Goal: Task Accomplishment & Management: Use online tool/utility

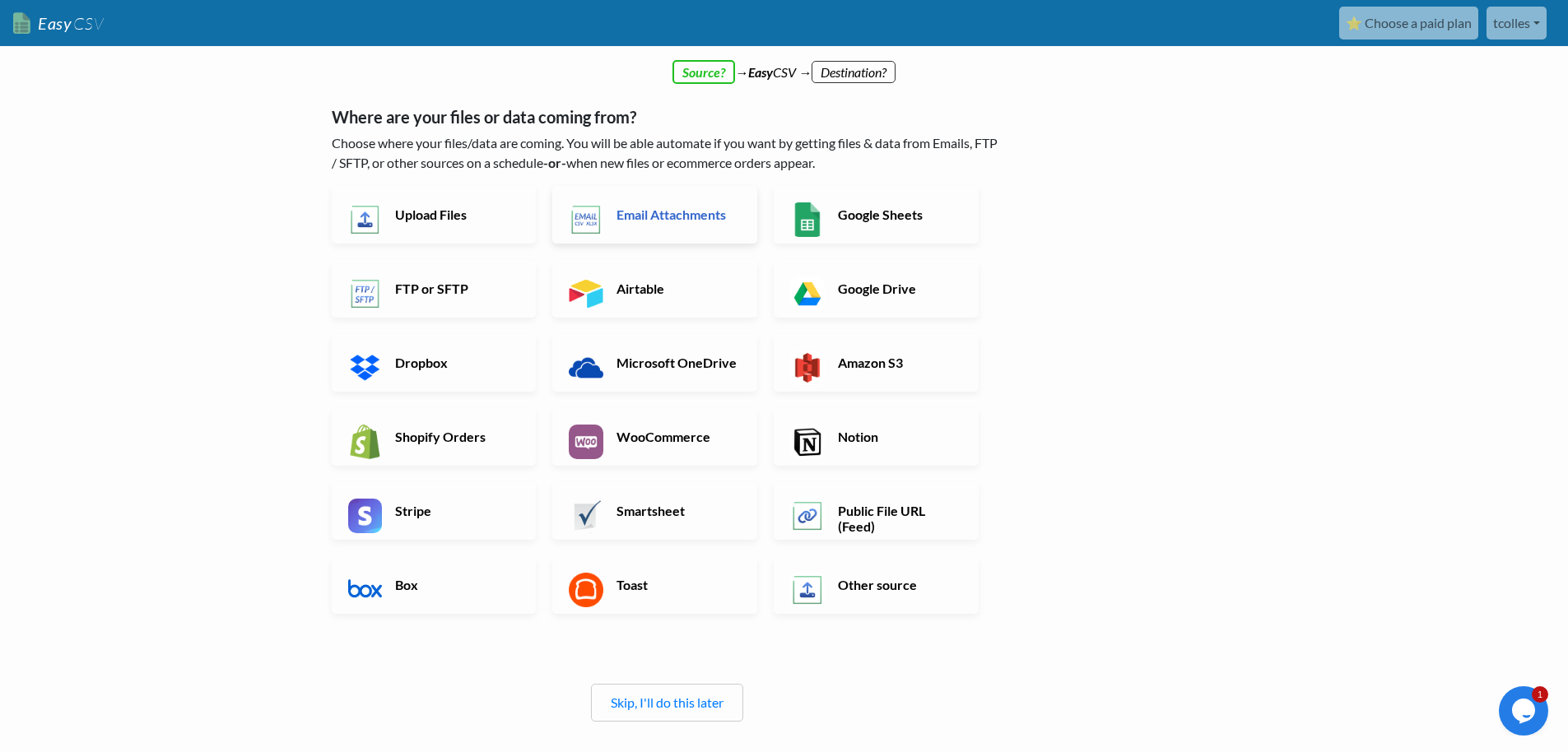
click at [648, 226] on link "Email Attachments" at bounding box center [655, 215] width 205 height 58
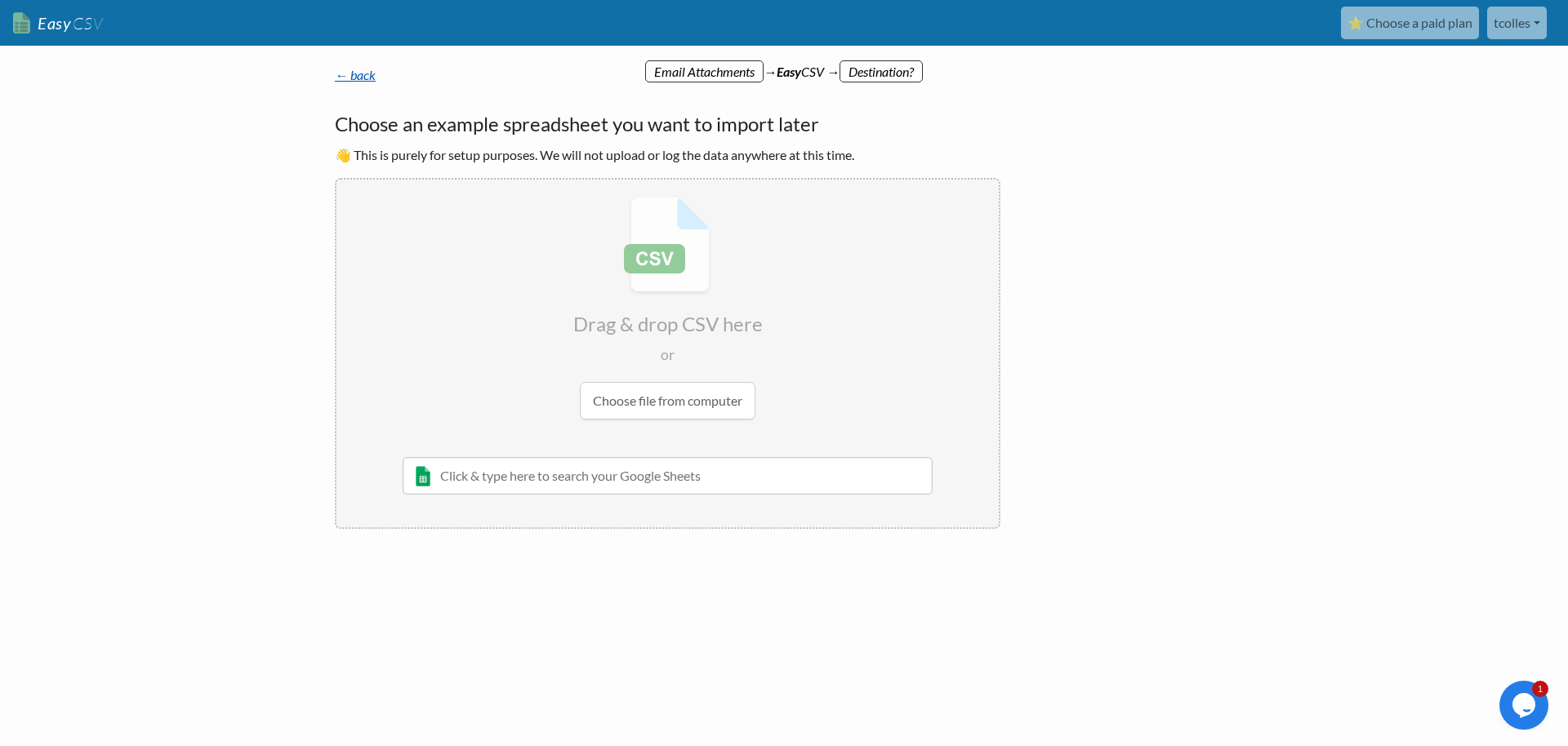
click at [347, 78] on link "← back" at bounding box center [355, 74] width 41 height 15
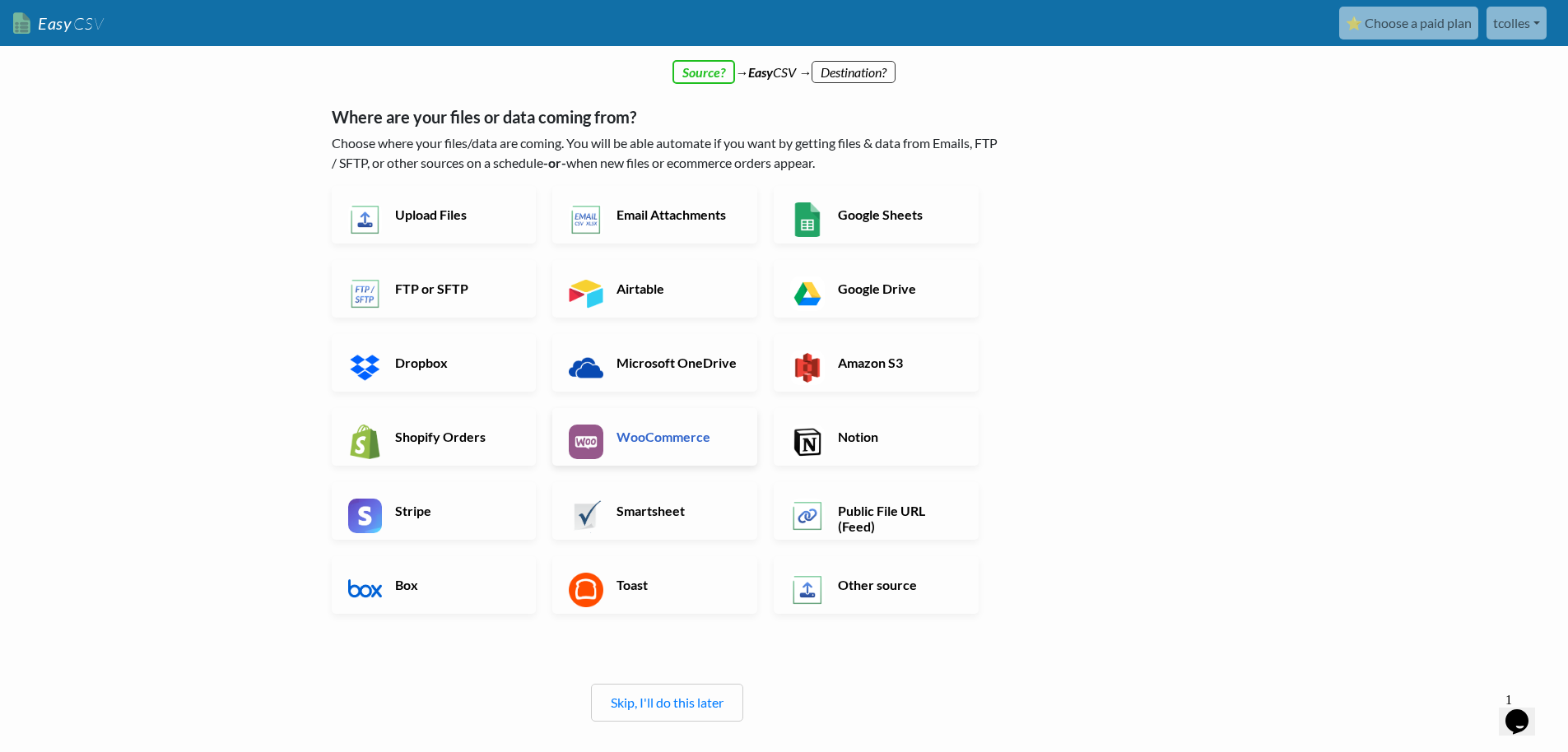
click at [663, 454] on link "WooCommerce" at bounding box center [655, 436] width 205 height 58
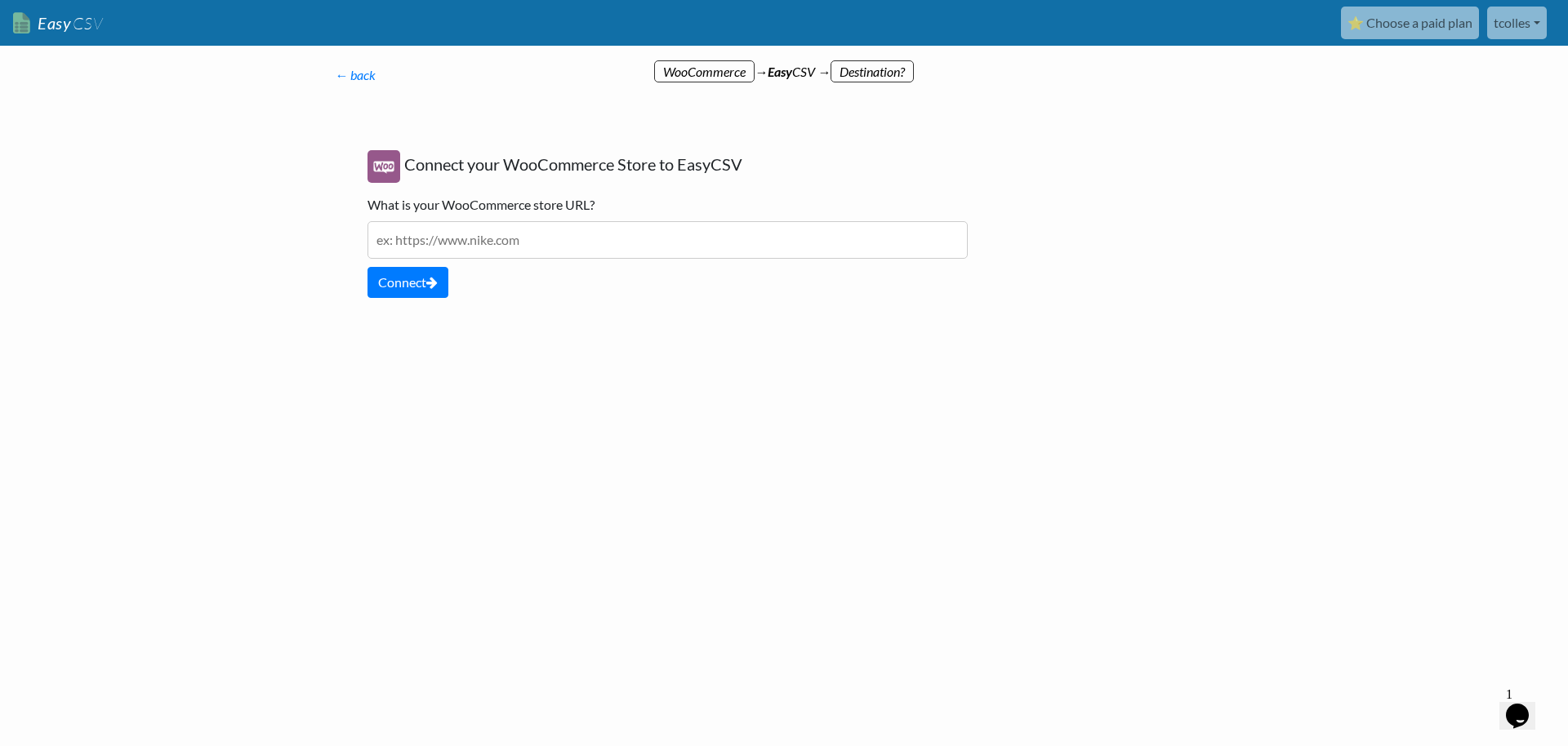
click at [541, 240] on input "text" at bounding box center [667, 240] width 600 height 38
type input "https://nao.bio"
click at [414, 276] on button "Connect" at bounding box center [407, 282] width 80 height 31
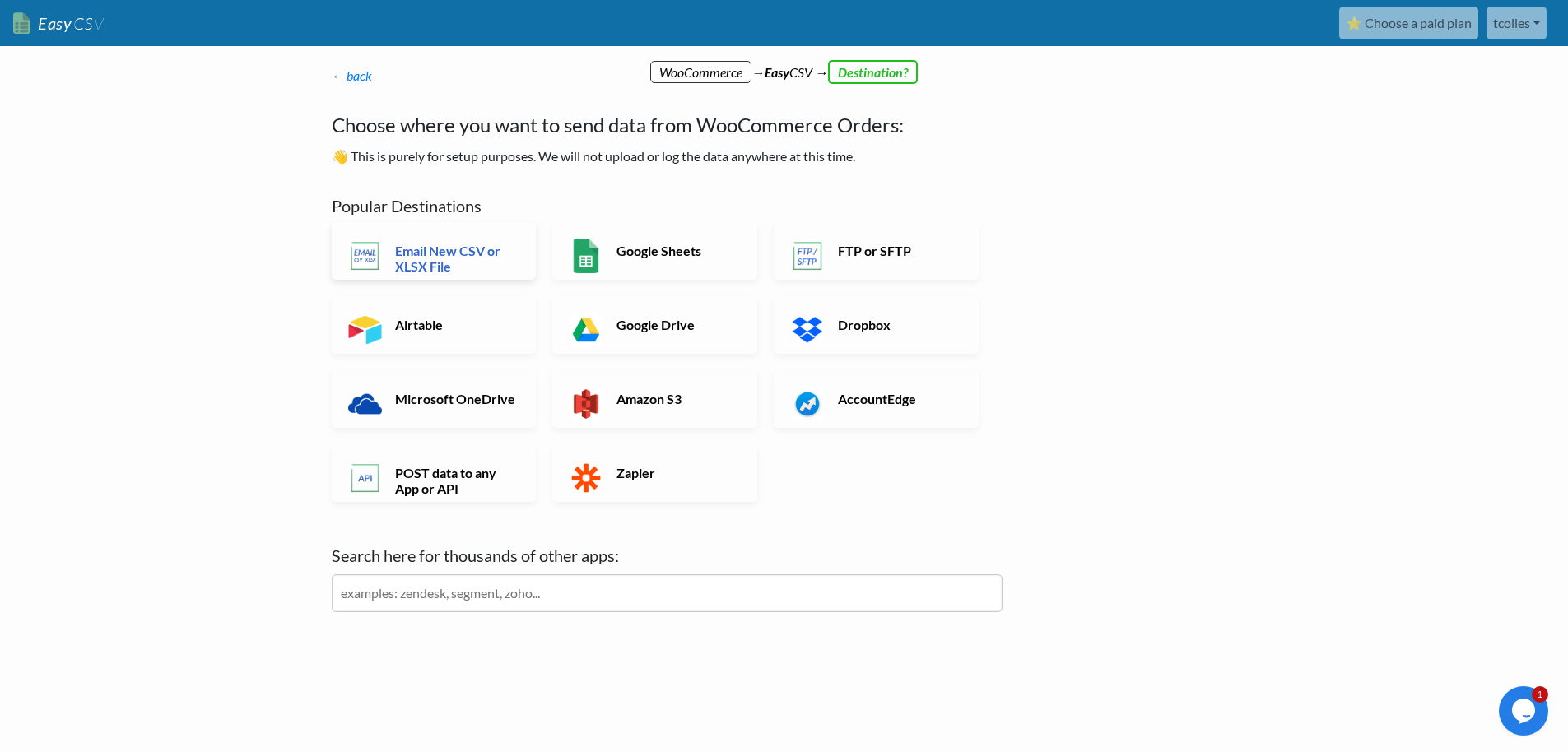
click at [465, 248] on h6 "Email New CSV or XLSX File" at bounding box center [455, 258] width 129 height 31
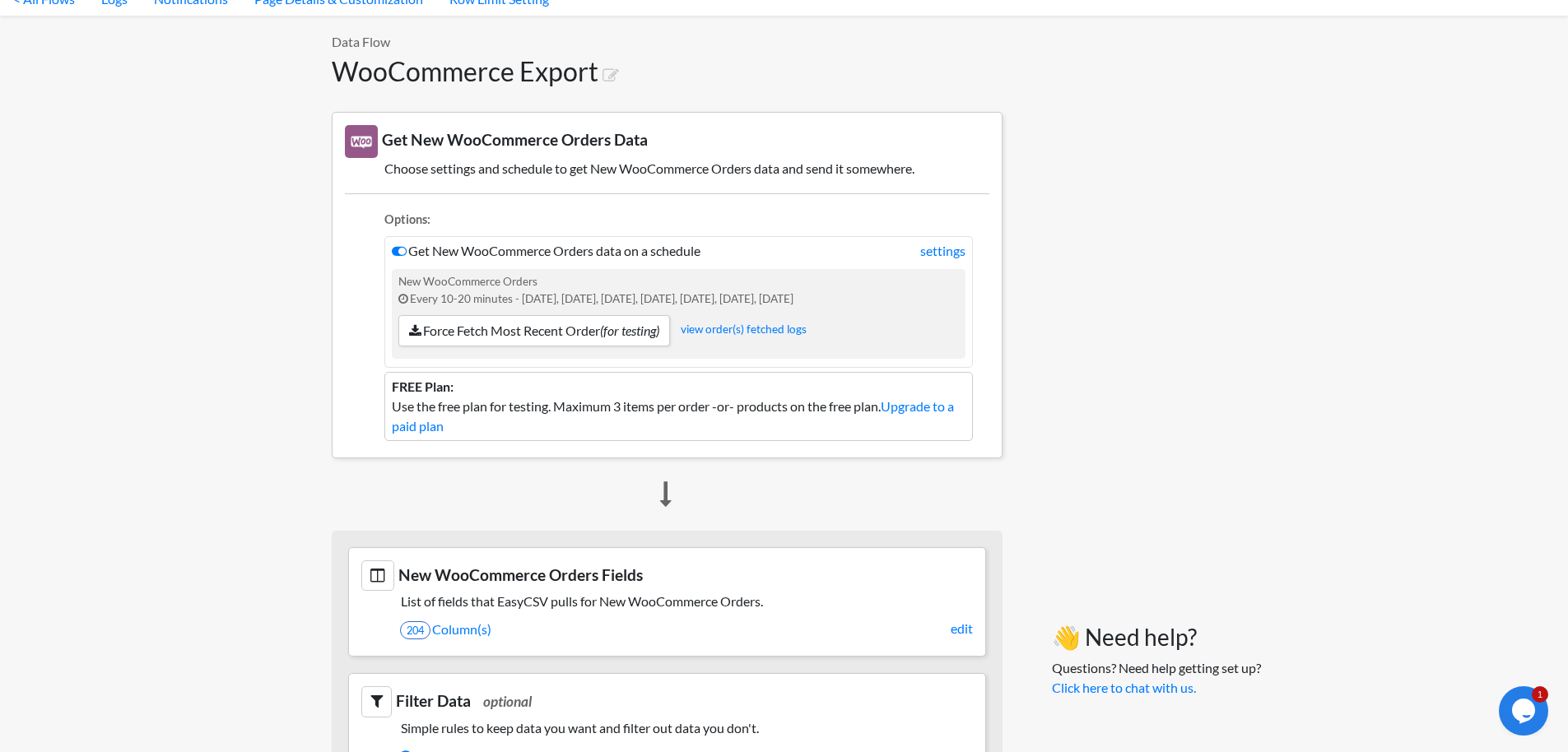
scroll to position [53, 0]
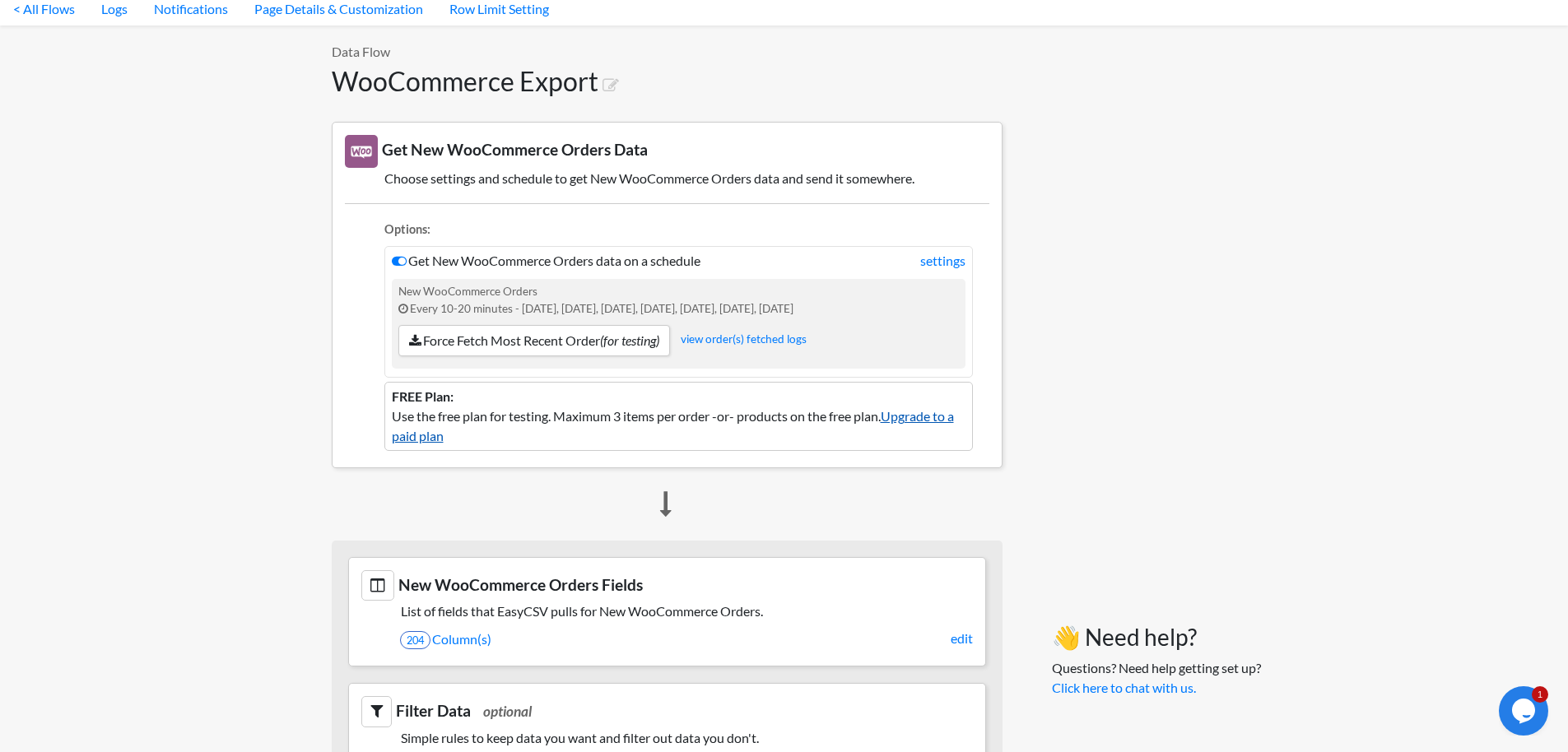
click at [427, 434] on link "Upgrade to a paid plan" at bounding box center [673, 425] width 562 height 35
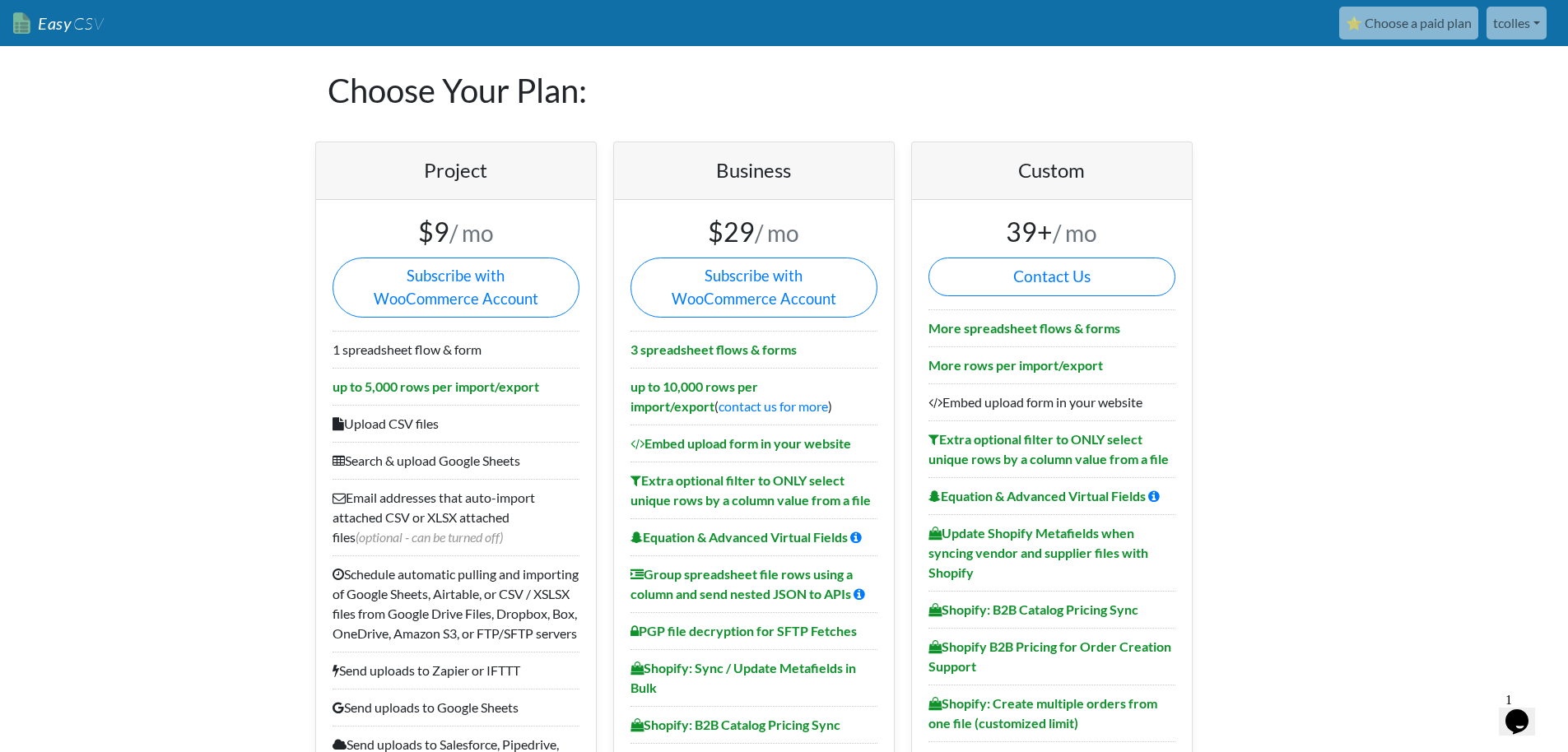
click at [1508, 25] on link "tcolles" at bounding box center [1516, 23] width 60 height 33
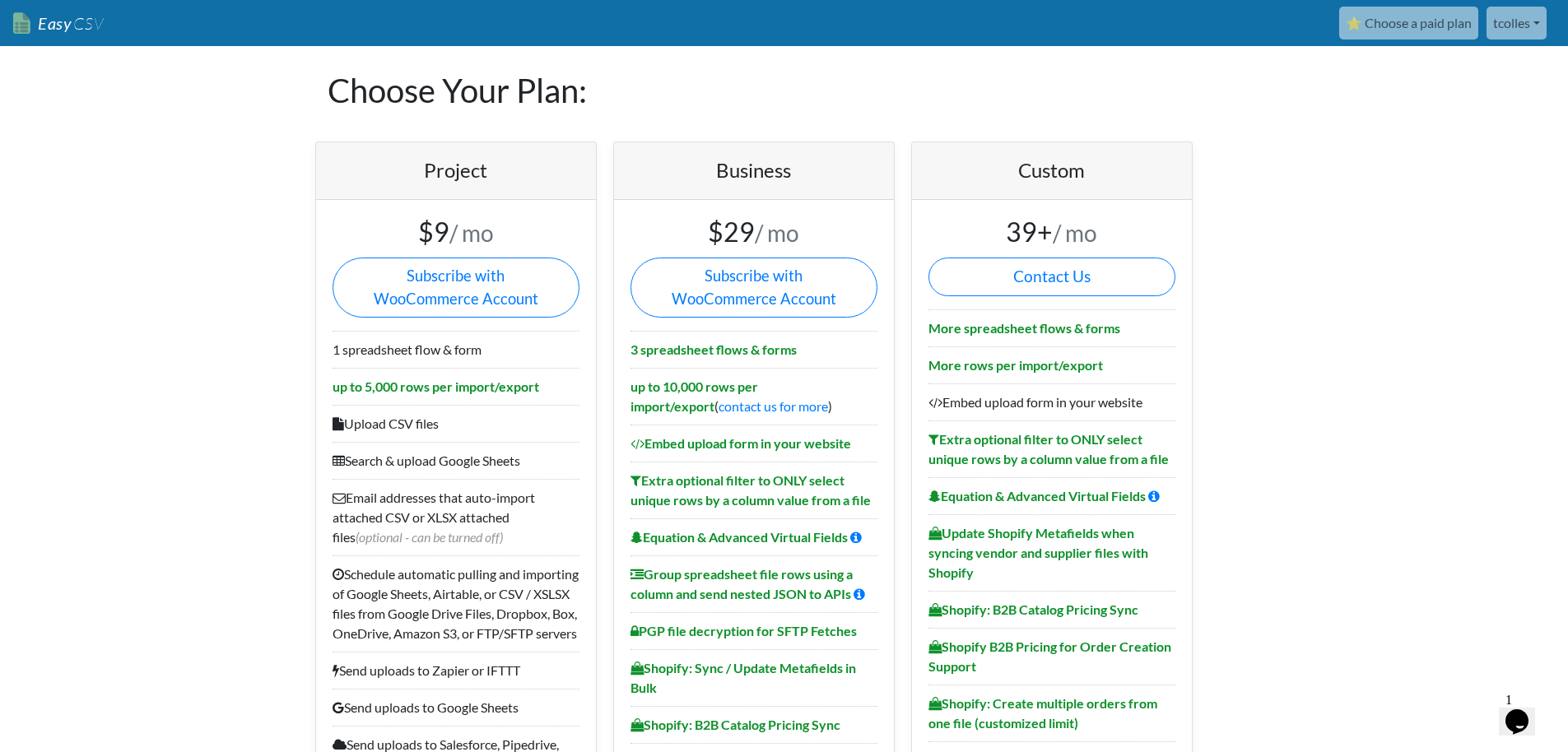
click at [1505, 27] on link "tcolles" at bounding box center [1516, 23] width 60 height 33
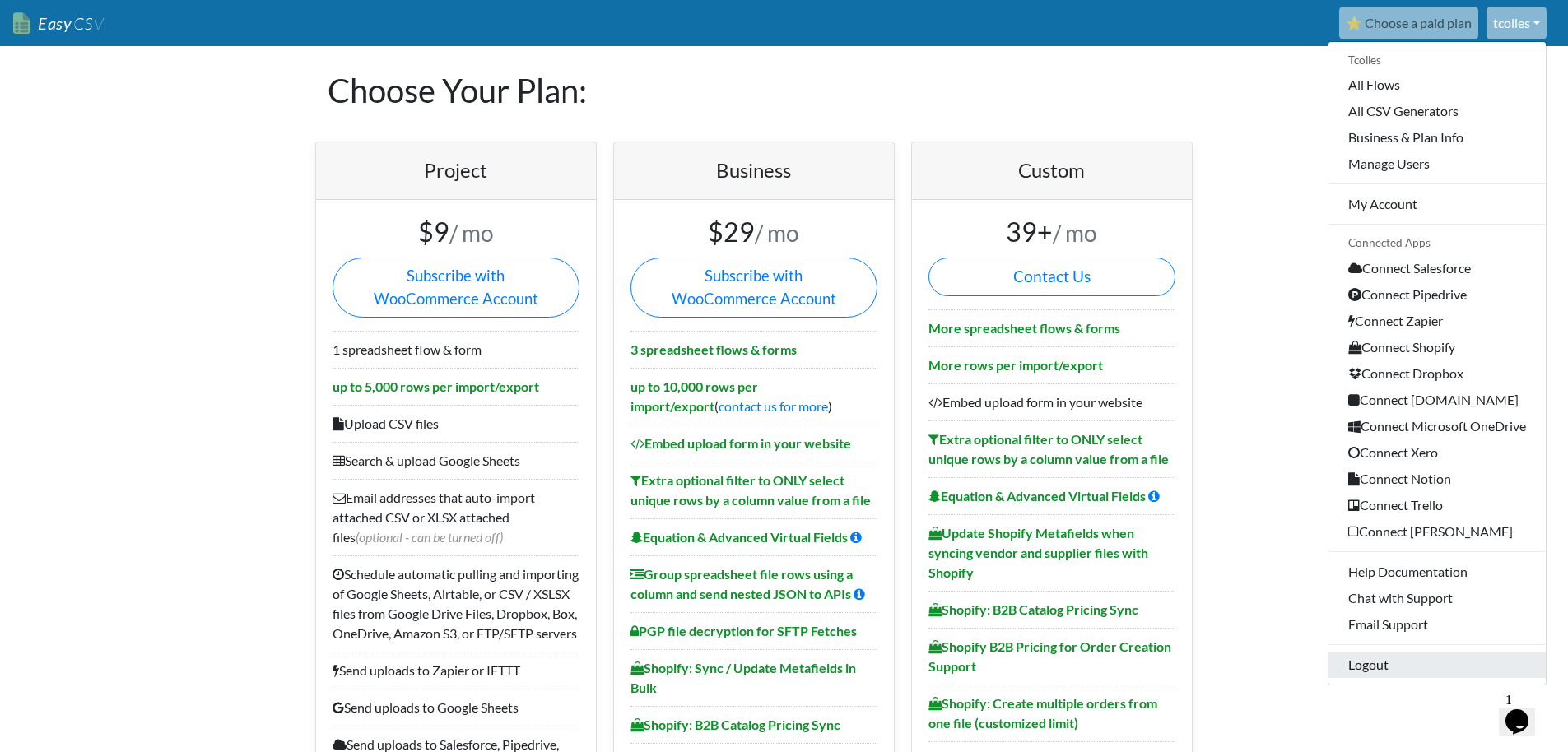
click at [1387, 670] on link "Logout" at bounding box center [1437, 665] width 217 height 27
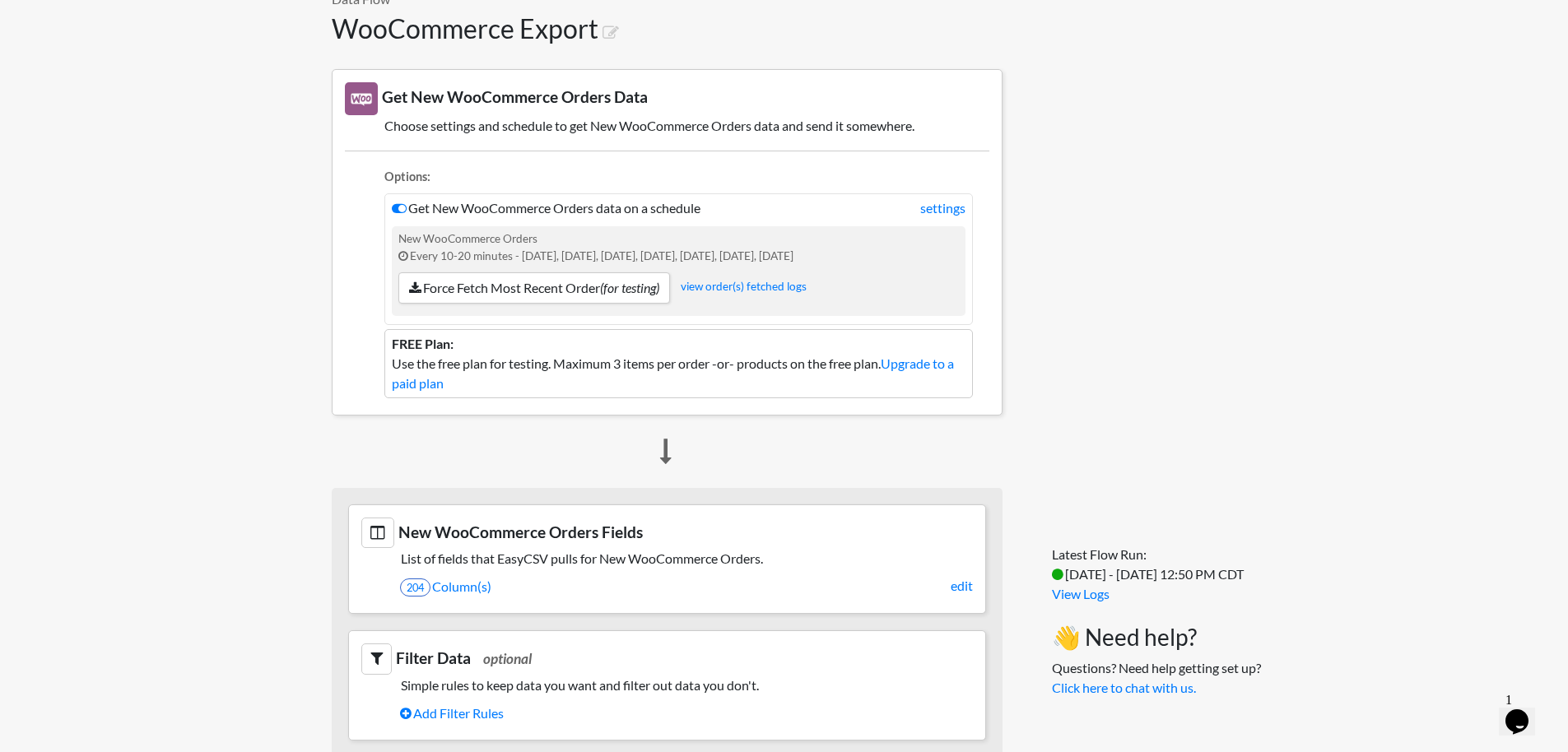
scroll to position [136, 0]
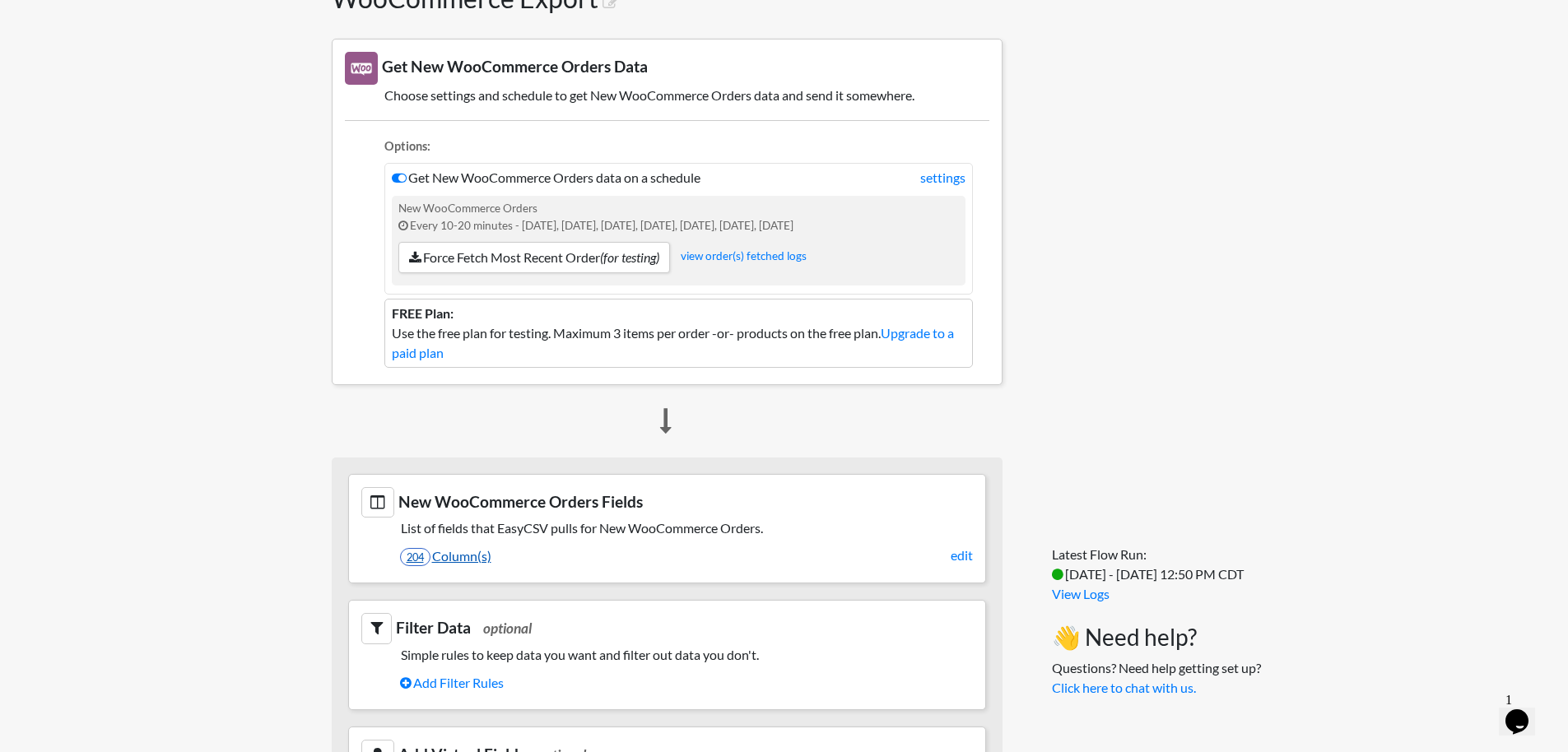
click at [470, 560] on link "204 Column(s)" at bounding box center [687, 556] width 573 height 28
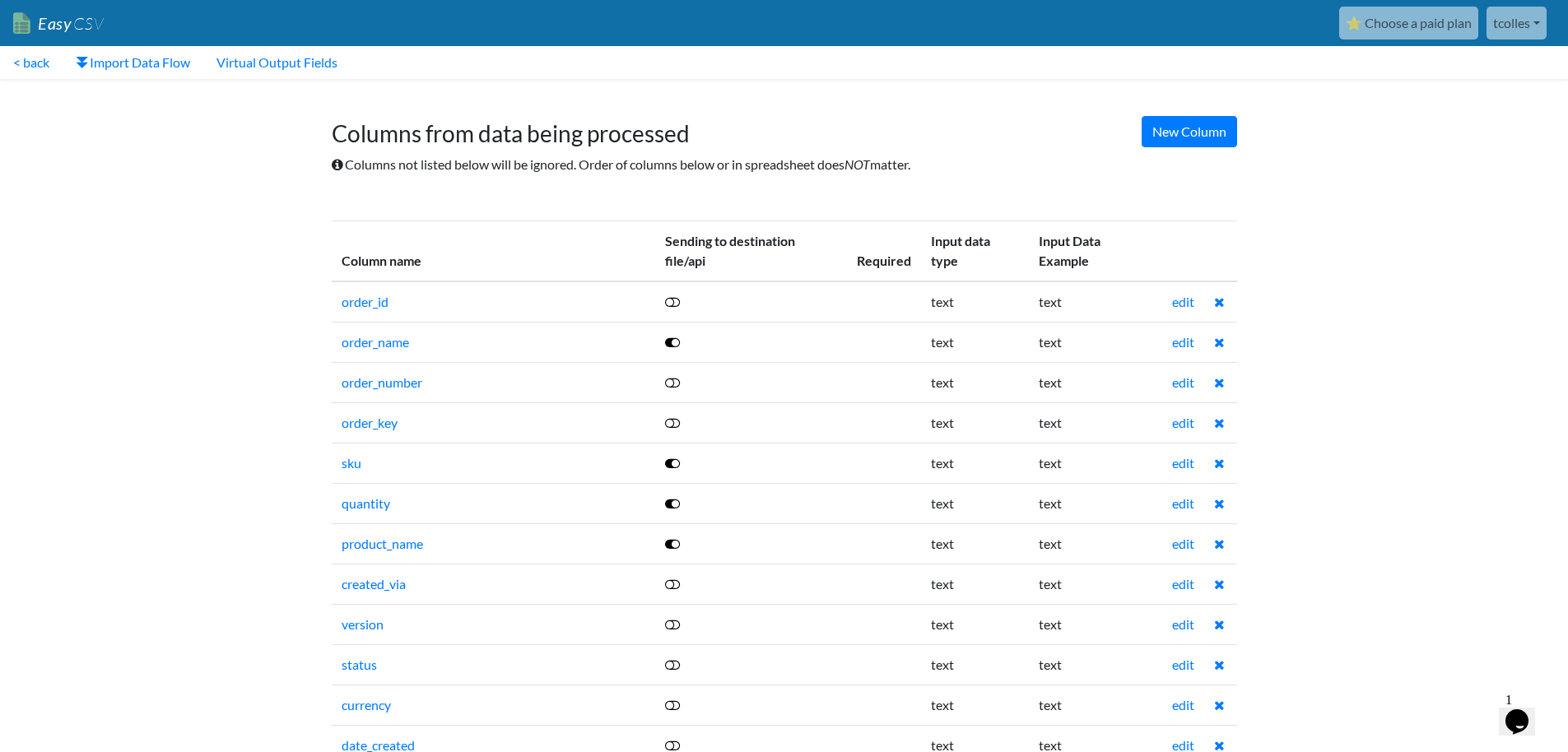
click at [679, 303] on icon at bounding box center [672, 302] width 15 height 13
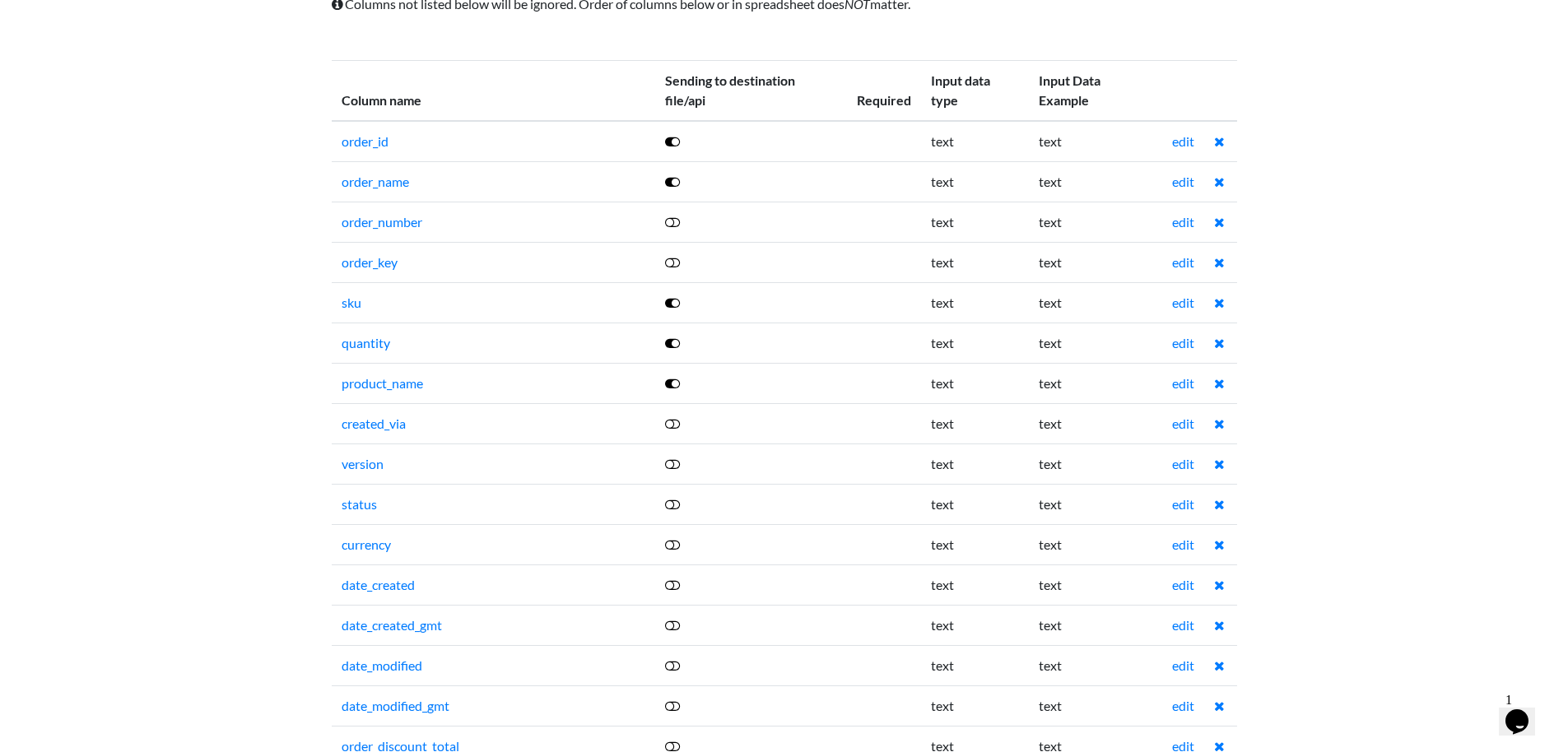
scroll to position [182, 0]
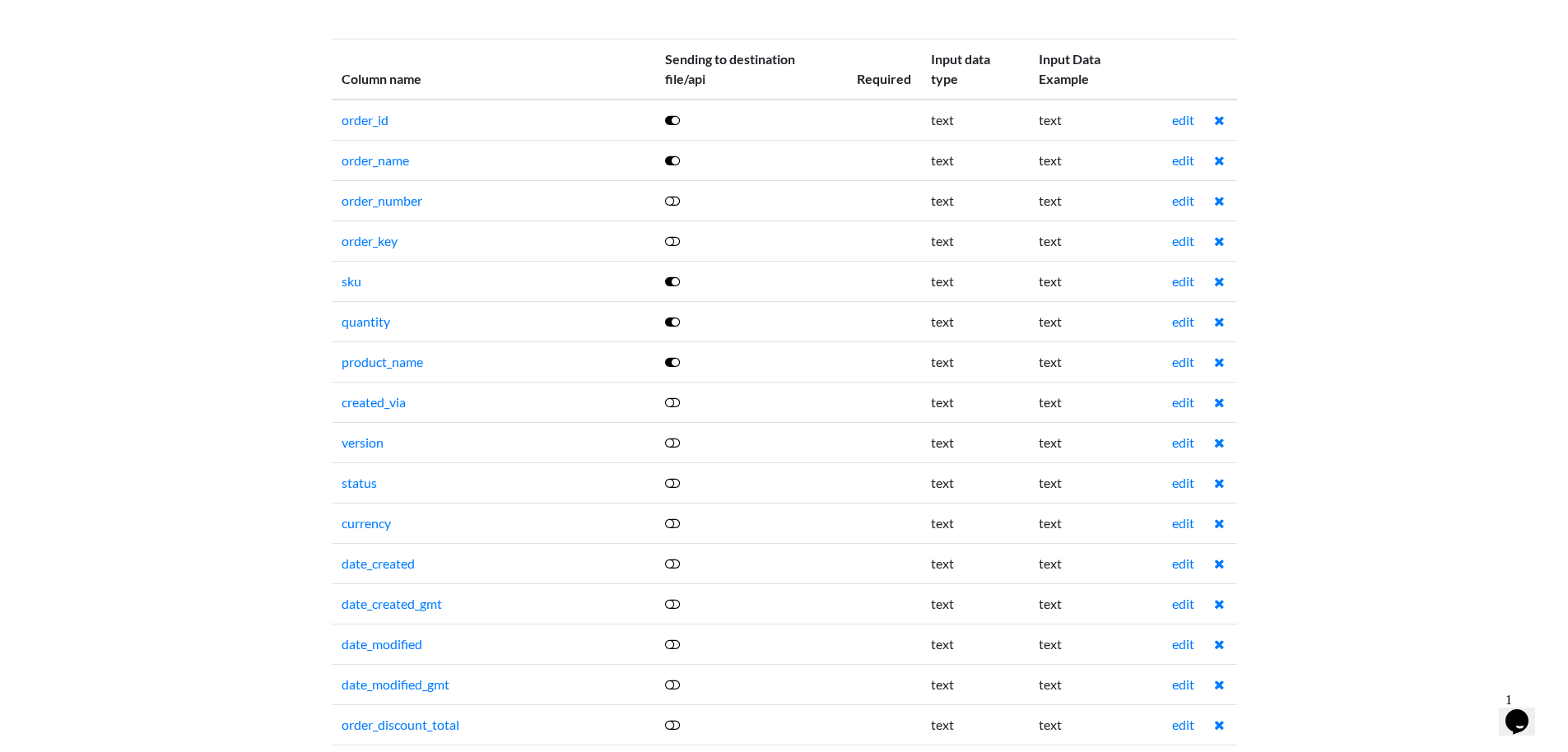
click at [675, 485] on icon at bounding box center [672, 482] width 15 height 13
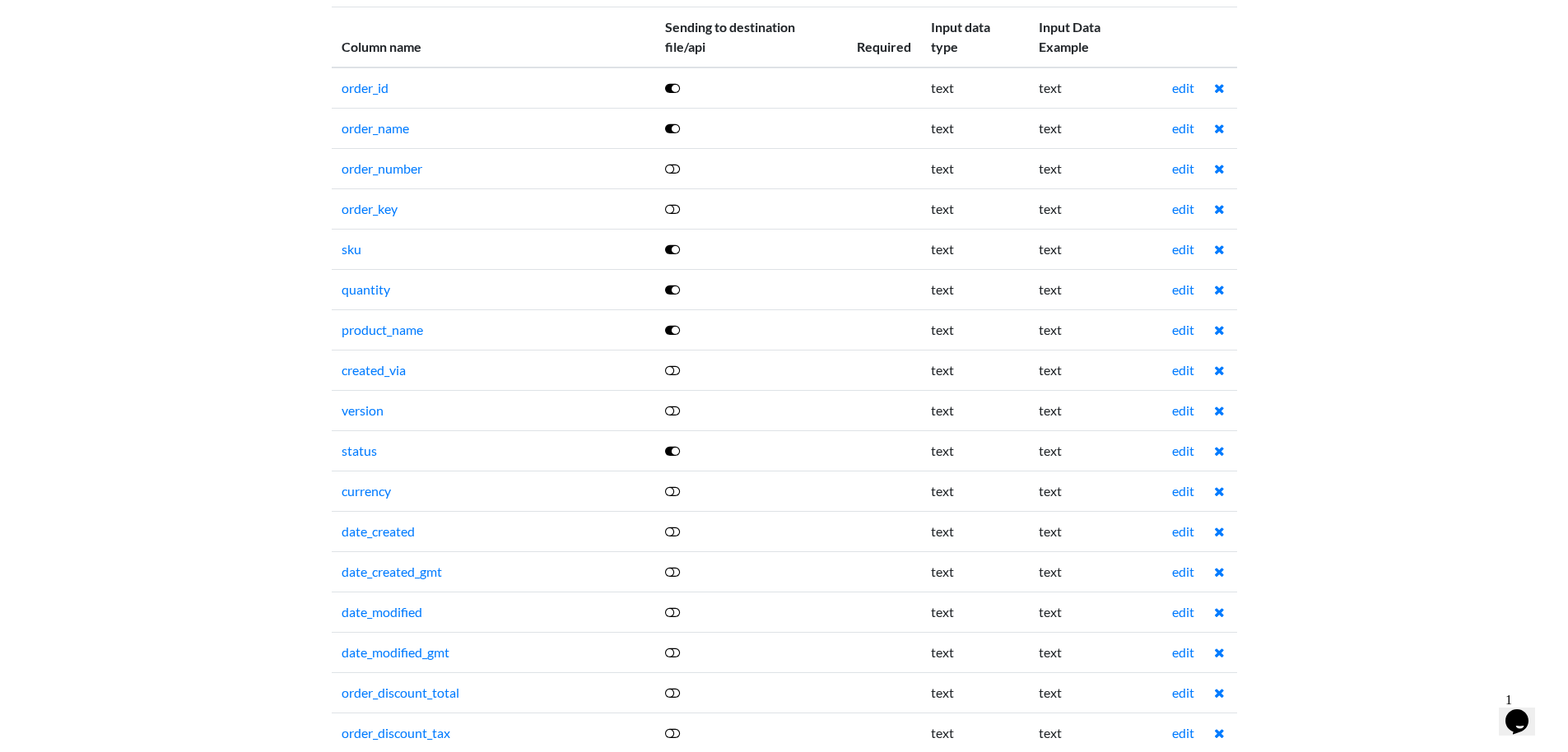
scroll to position [193, 0]
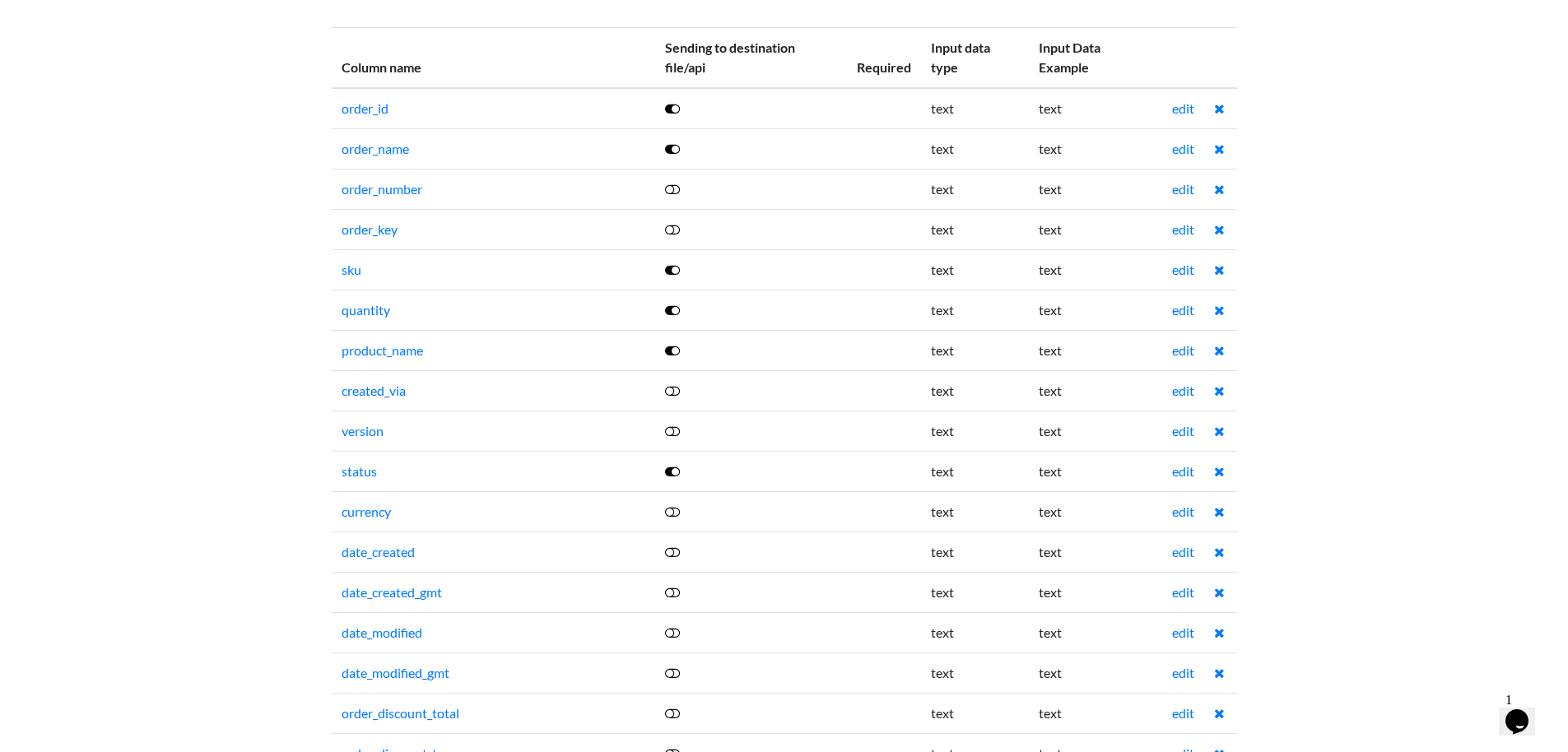
click at [679, 592] on icon at bounding box center [672, 592] width 15 height 13
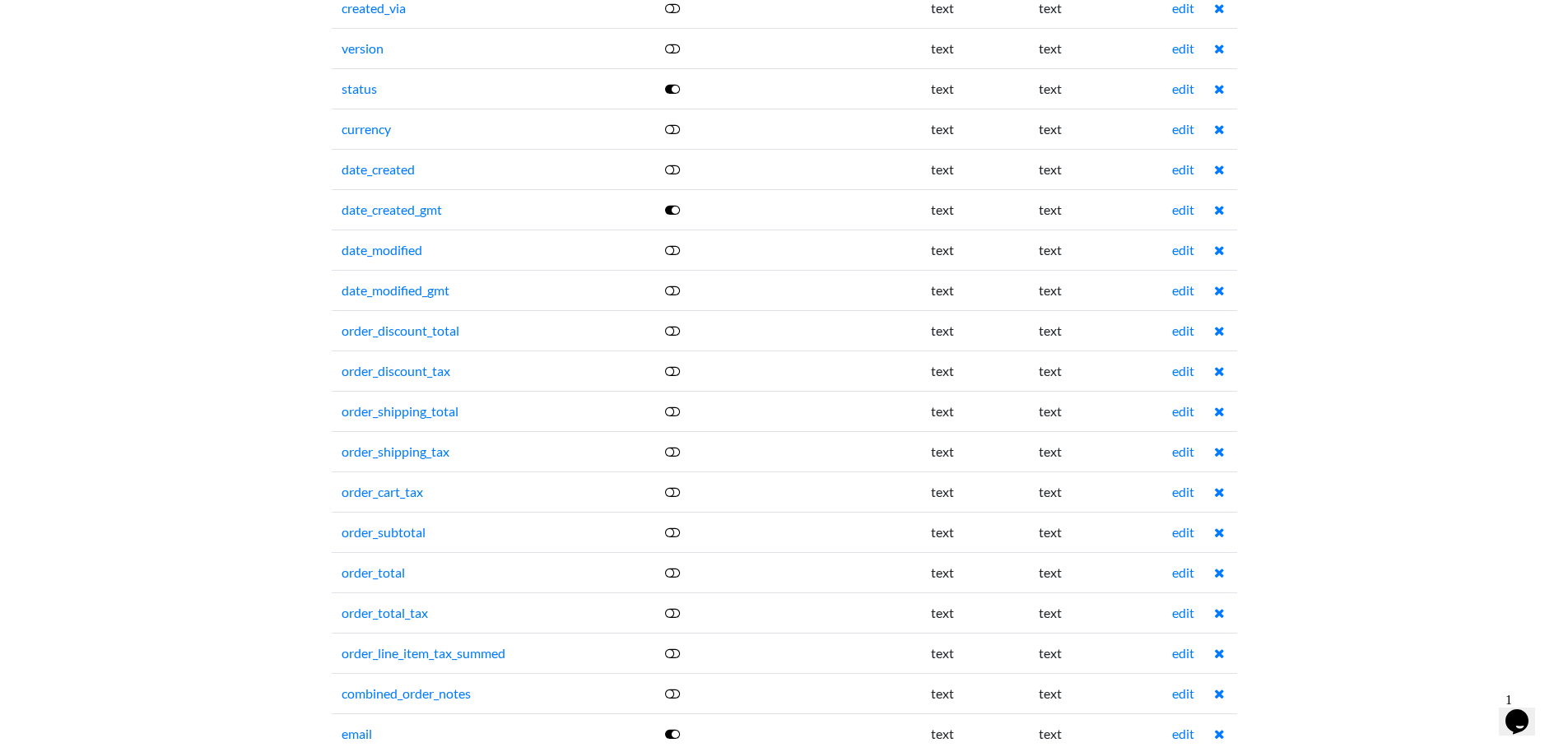
scroll to position [586, 0]
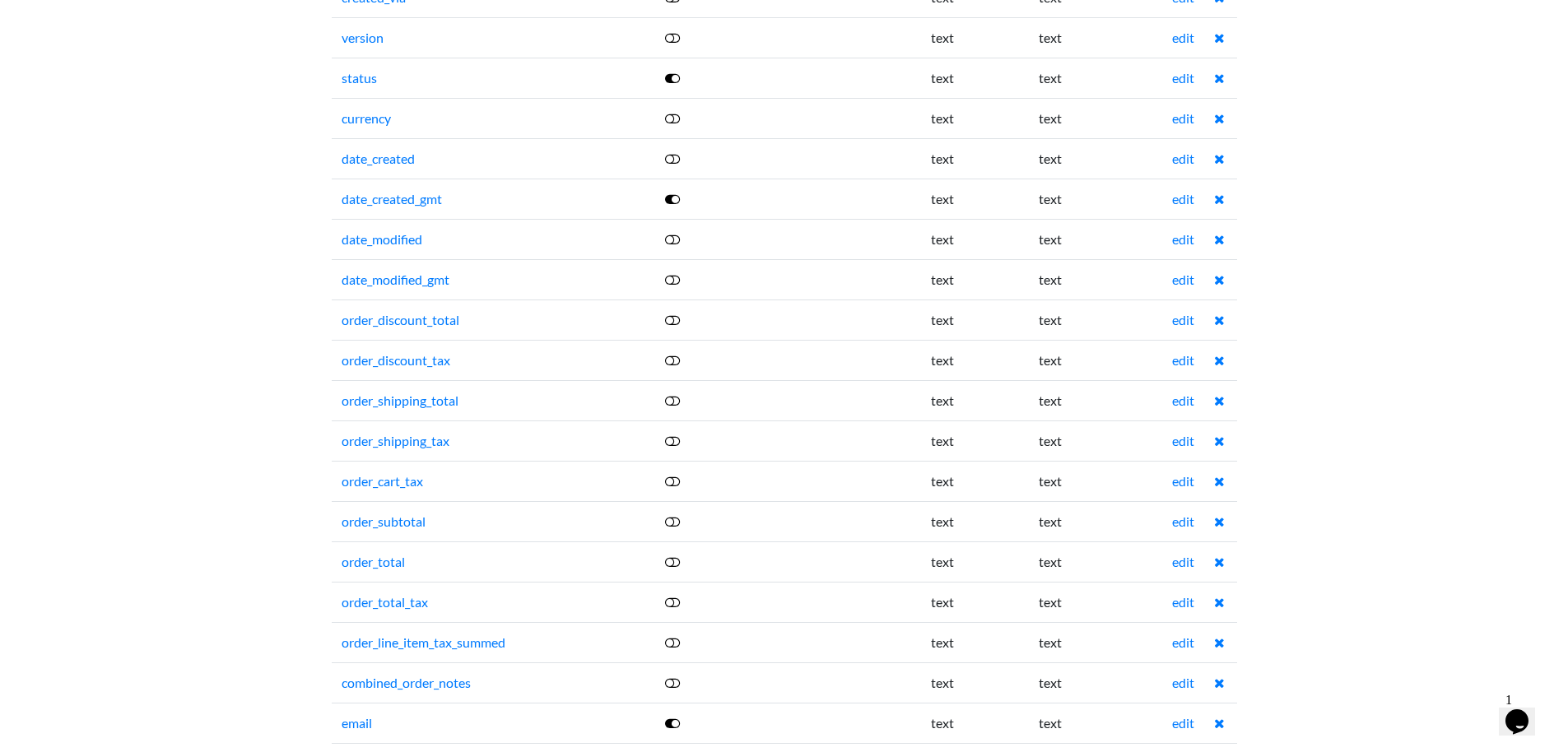
click at [679, 521] on icon at bounding box center [672, 521] width 15 height 13
click at [680, 561] on icon at bounding box center [672, 561] width 15 height 13
click at [680, 600] on icon at bounding box center [672, 602] width 15 height 13
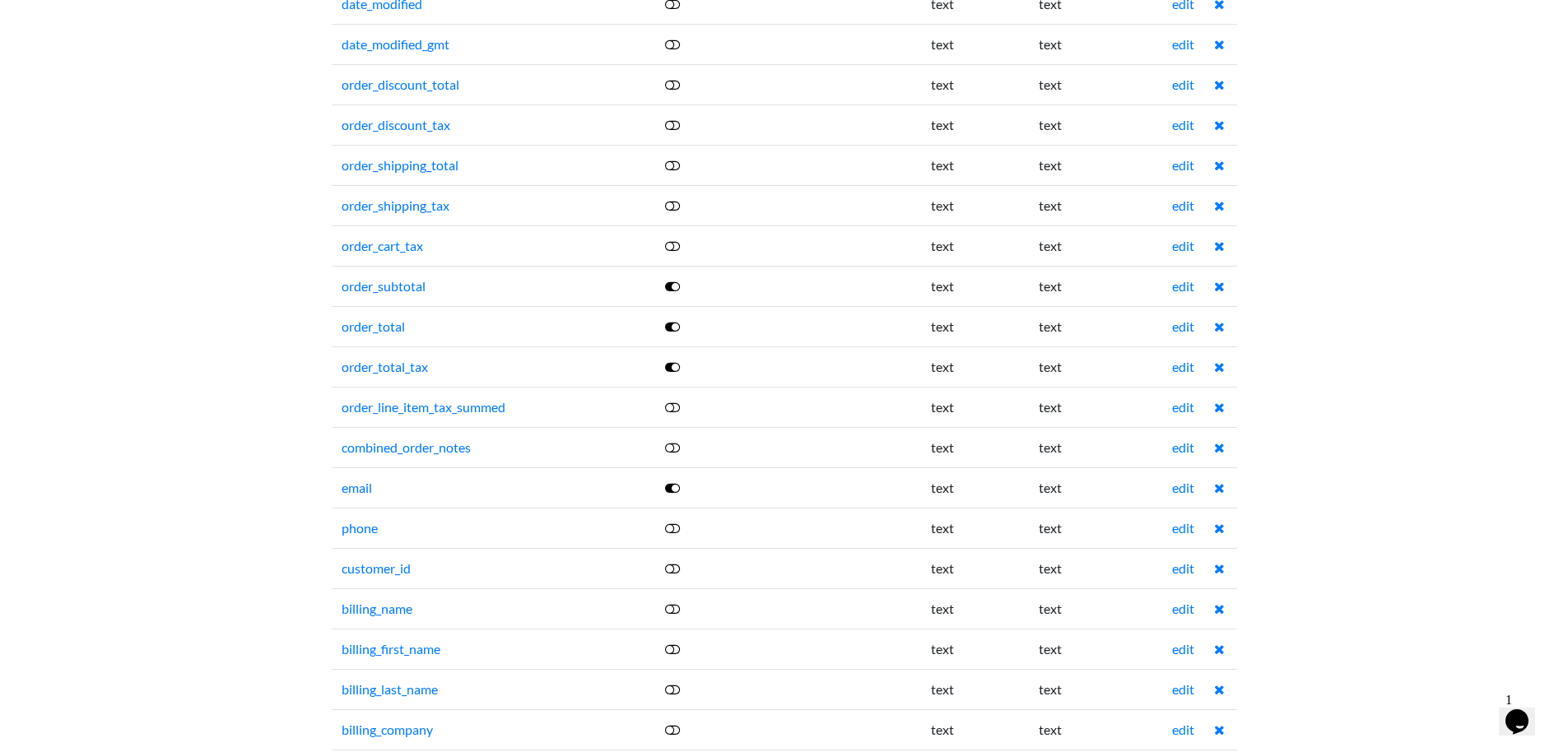
scroll to position [843, 0]
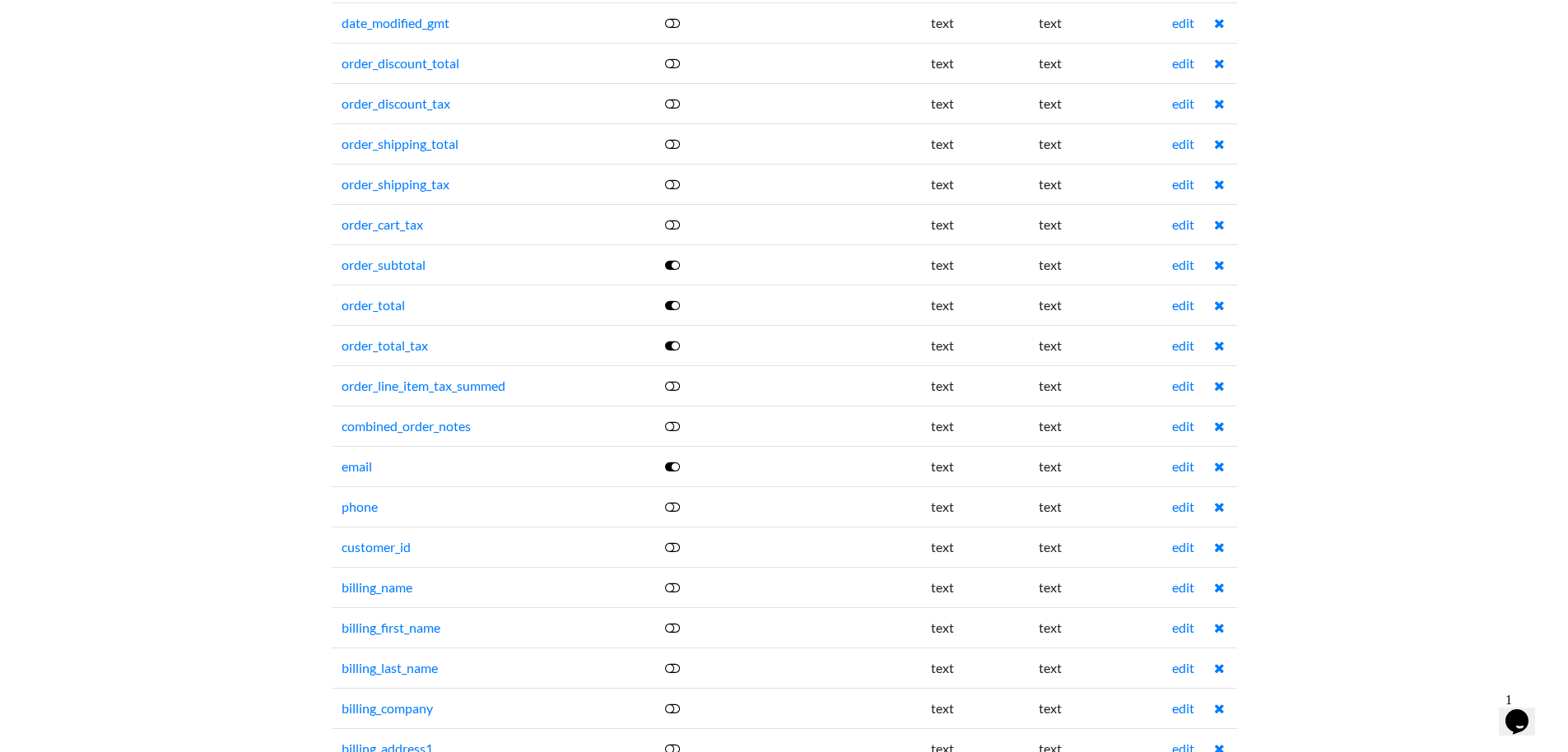
click at [675, 547] on icon at bounding box center [672, 547] width 15 height 13
click at [676, 546] on icon at bounding box center [672, 547] width 15 height 13
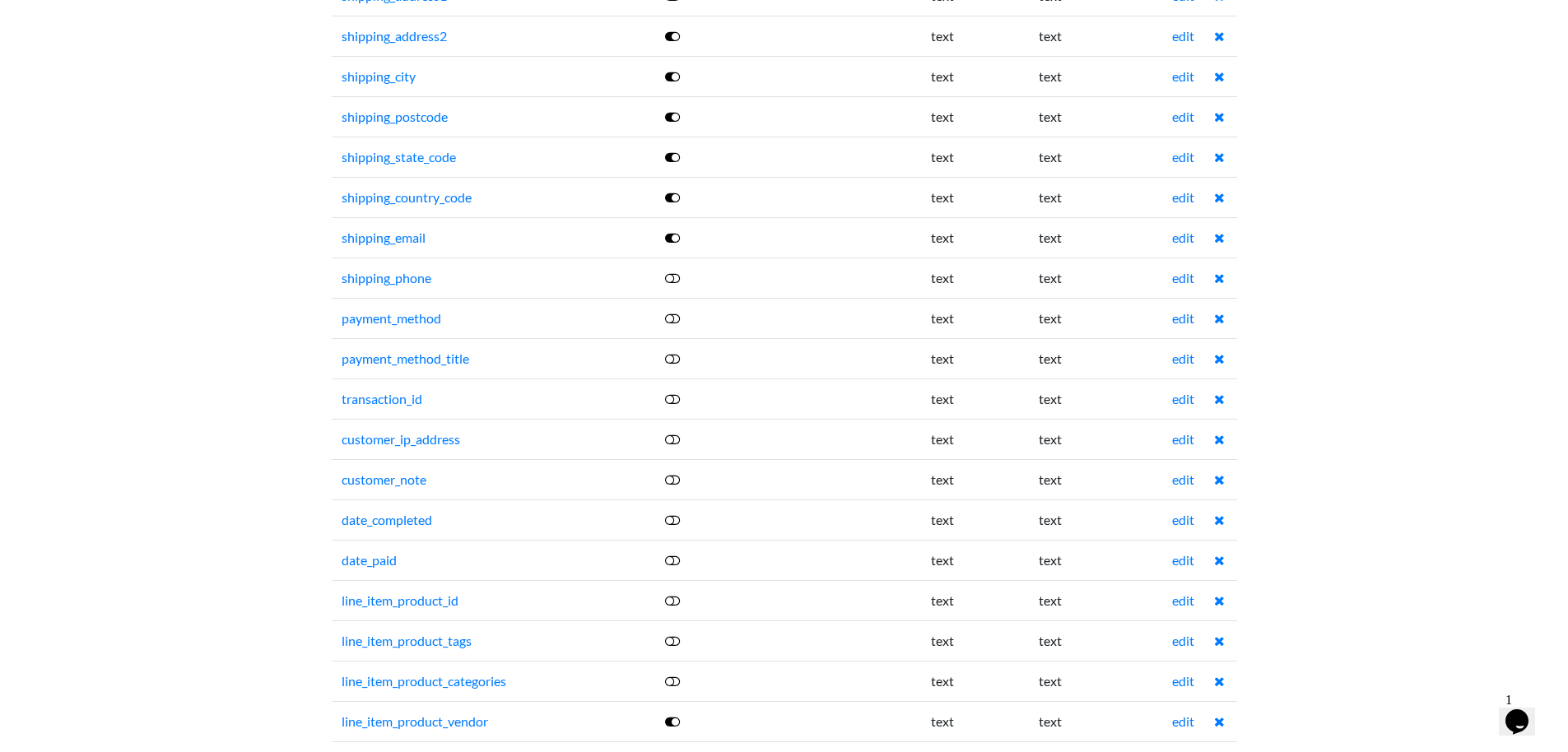
scroll to position [2090, 0]
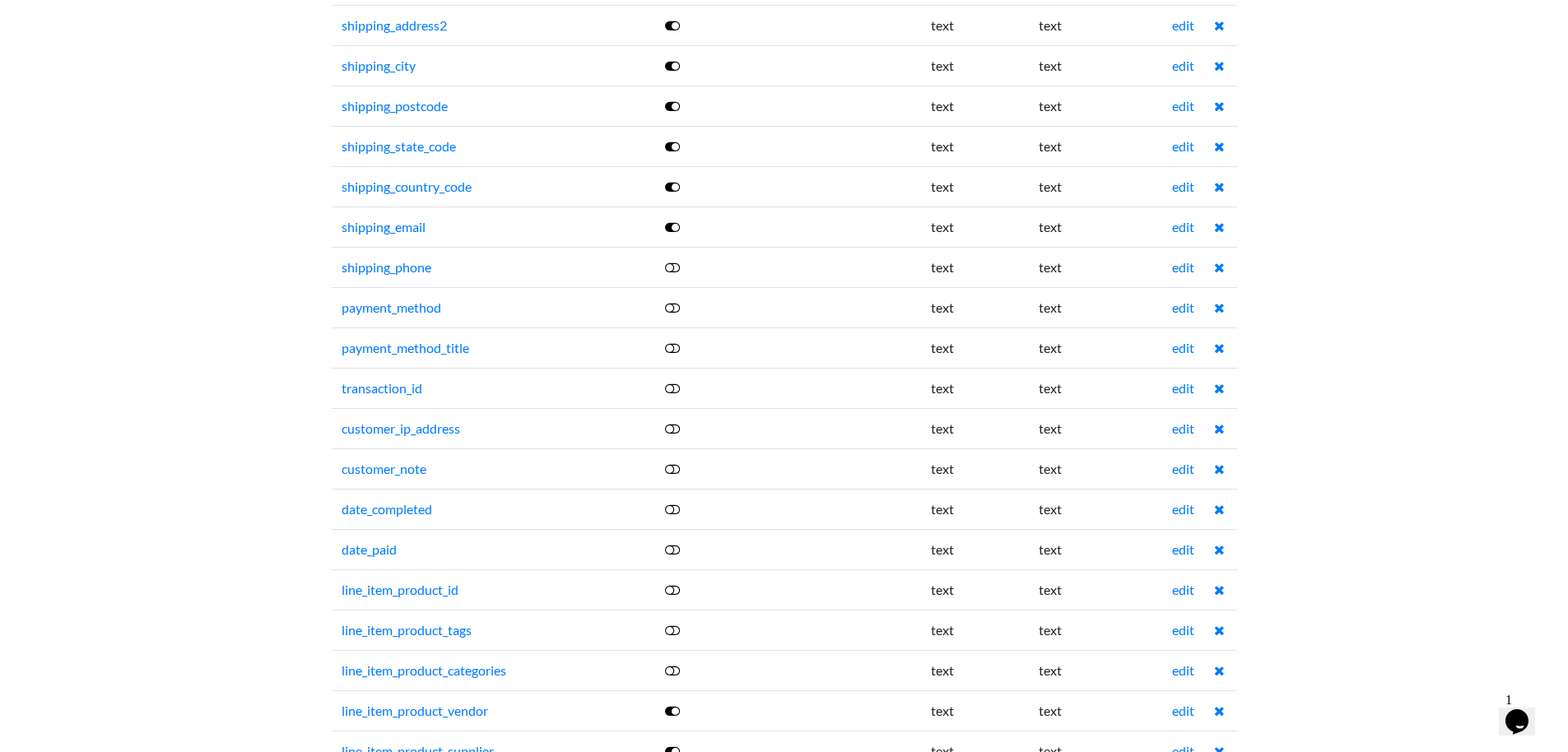
click at [678, 550] on icon at bounding box center [672, 549] width 15 height 13
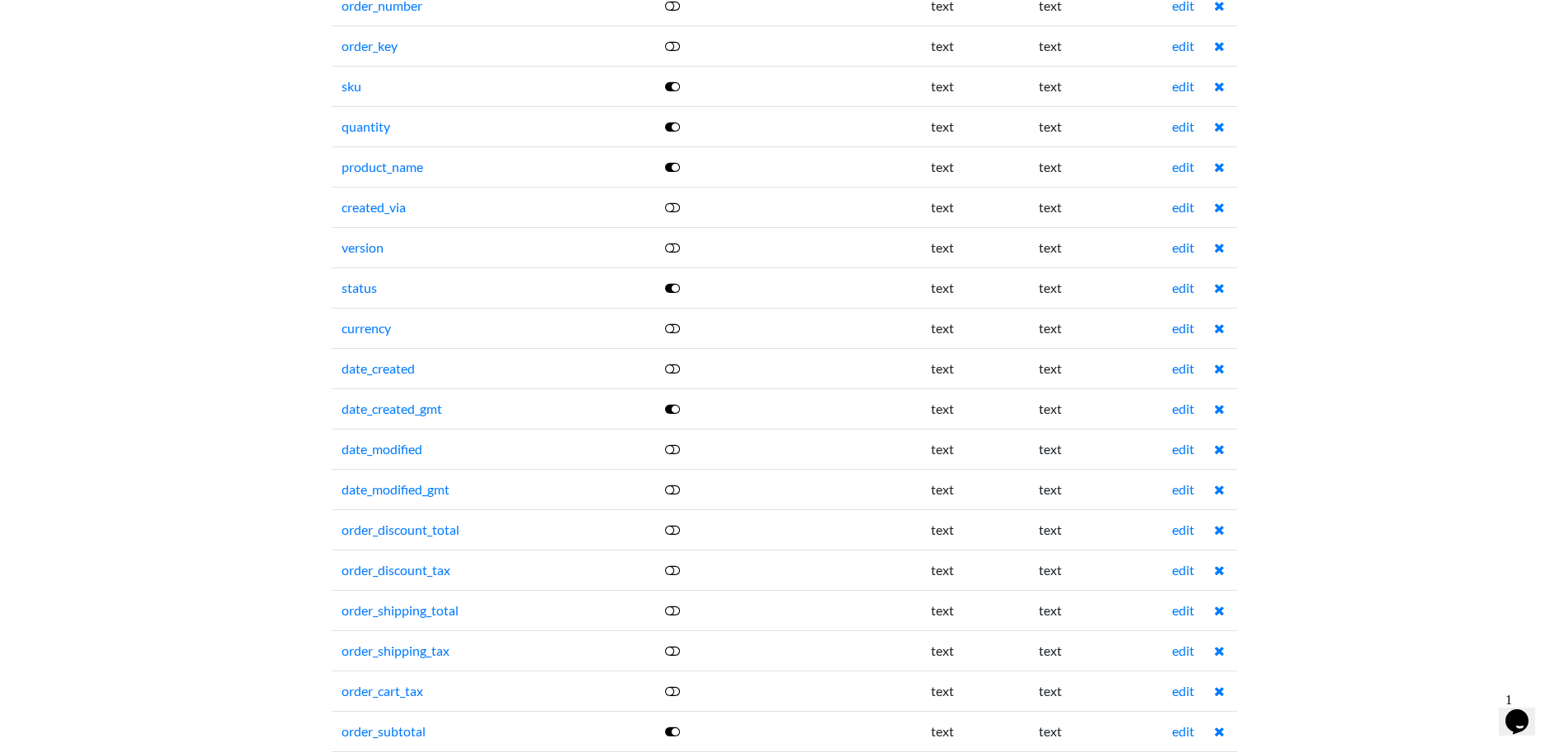
scroll to position [0, 0]
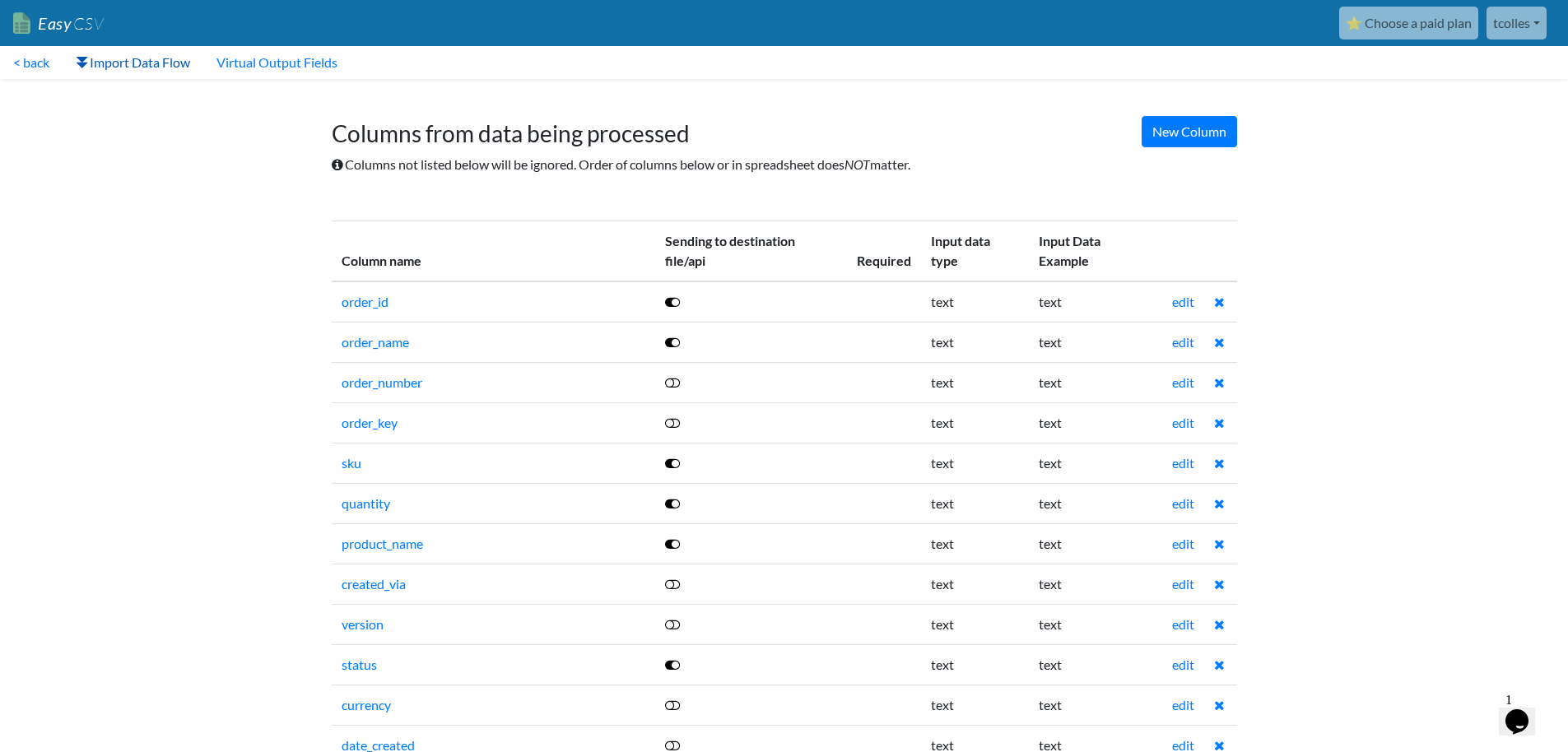
click at [163, 66] on link "Import Data Flow" at bounding box center [133, 62] width 141 height 33
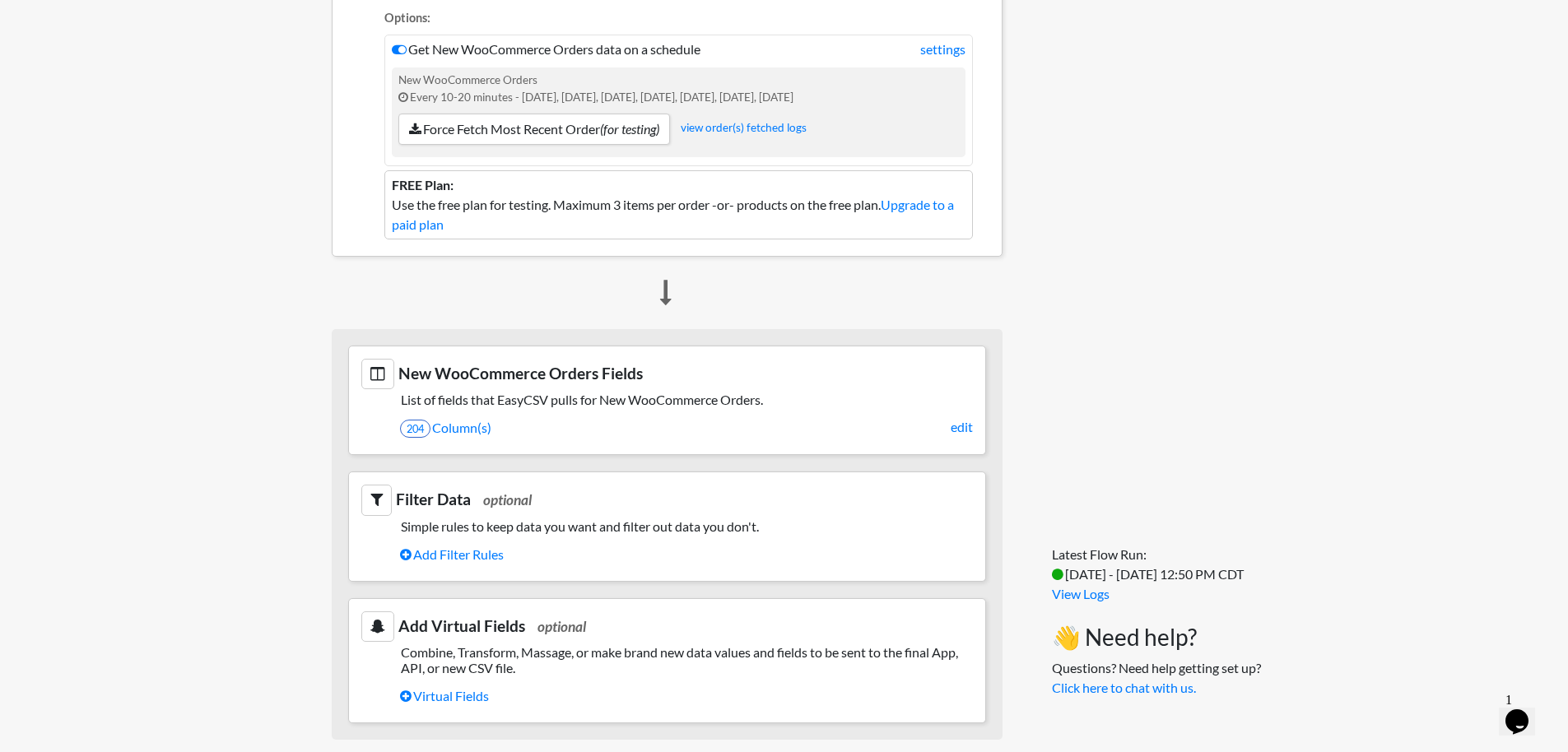
scroll to position [82, 0]
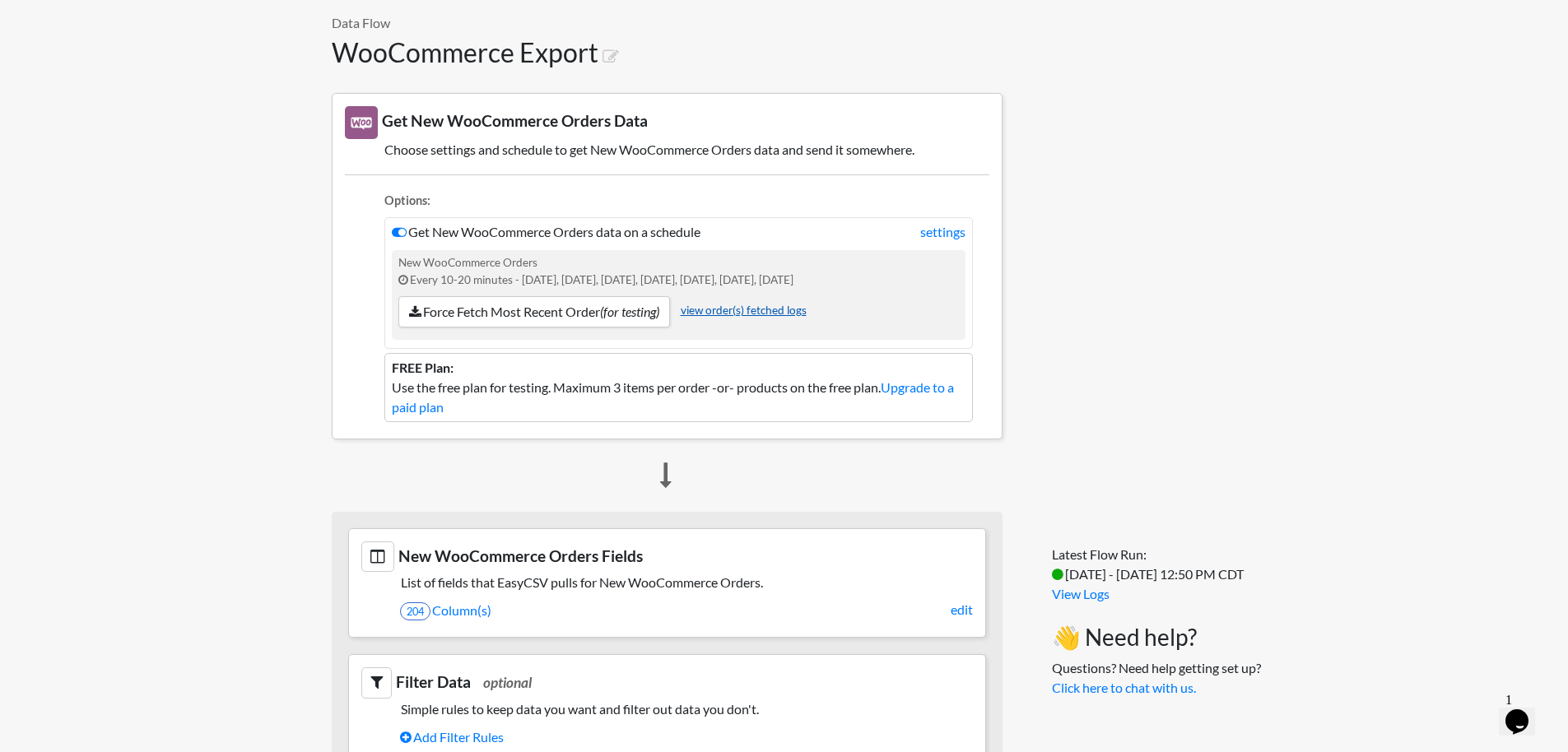
click at [735, 314] on link "view order(s) fetched logs" at bounding box center [743, 310] width 126 height 13
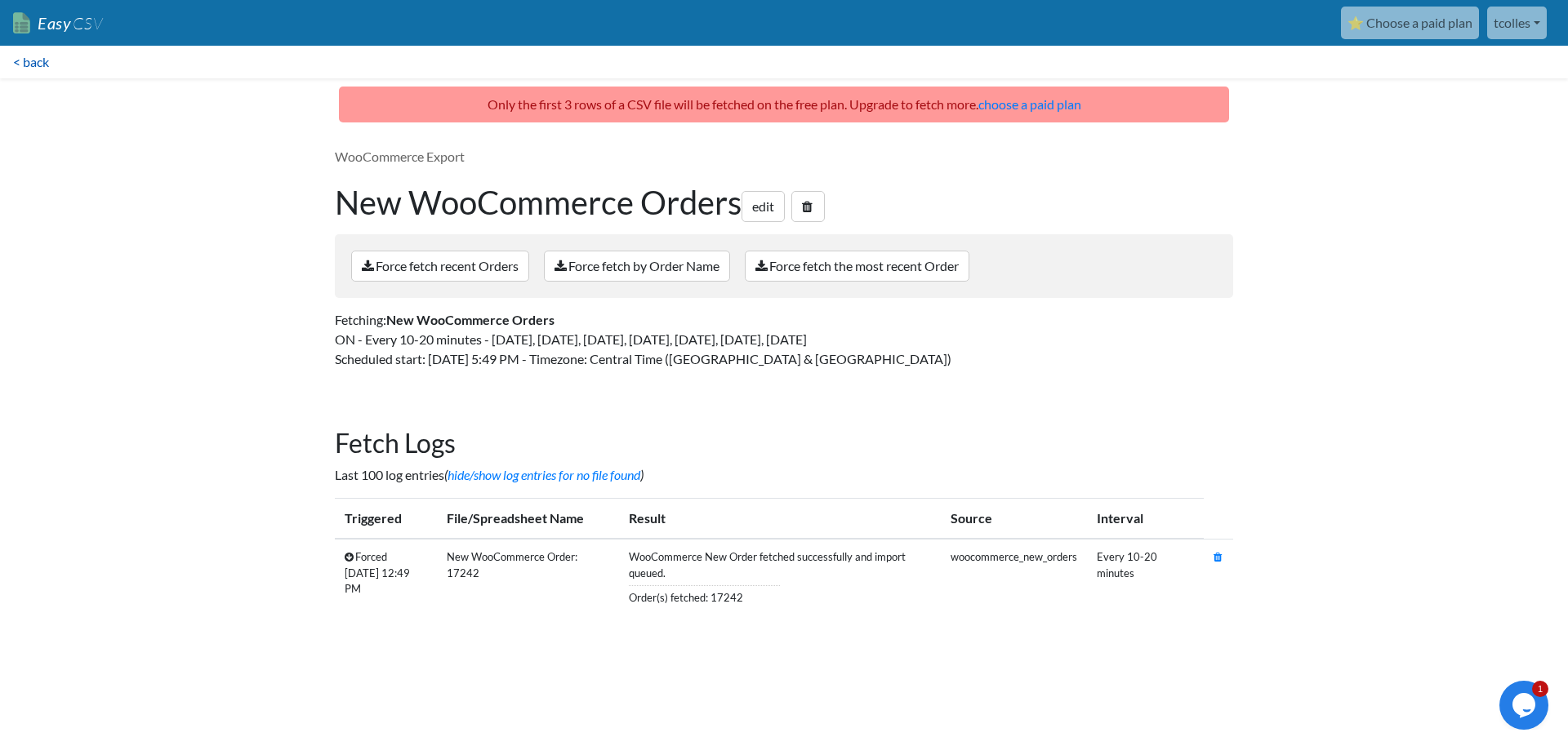
click at [37, 58] on link "< back" at bounding box center [31, 62] width 62 height 33
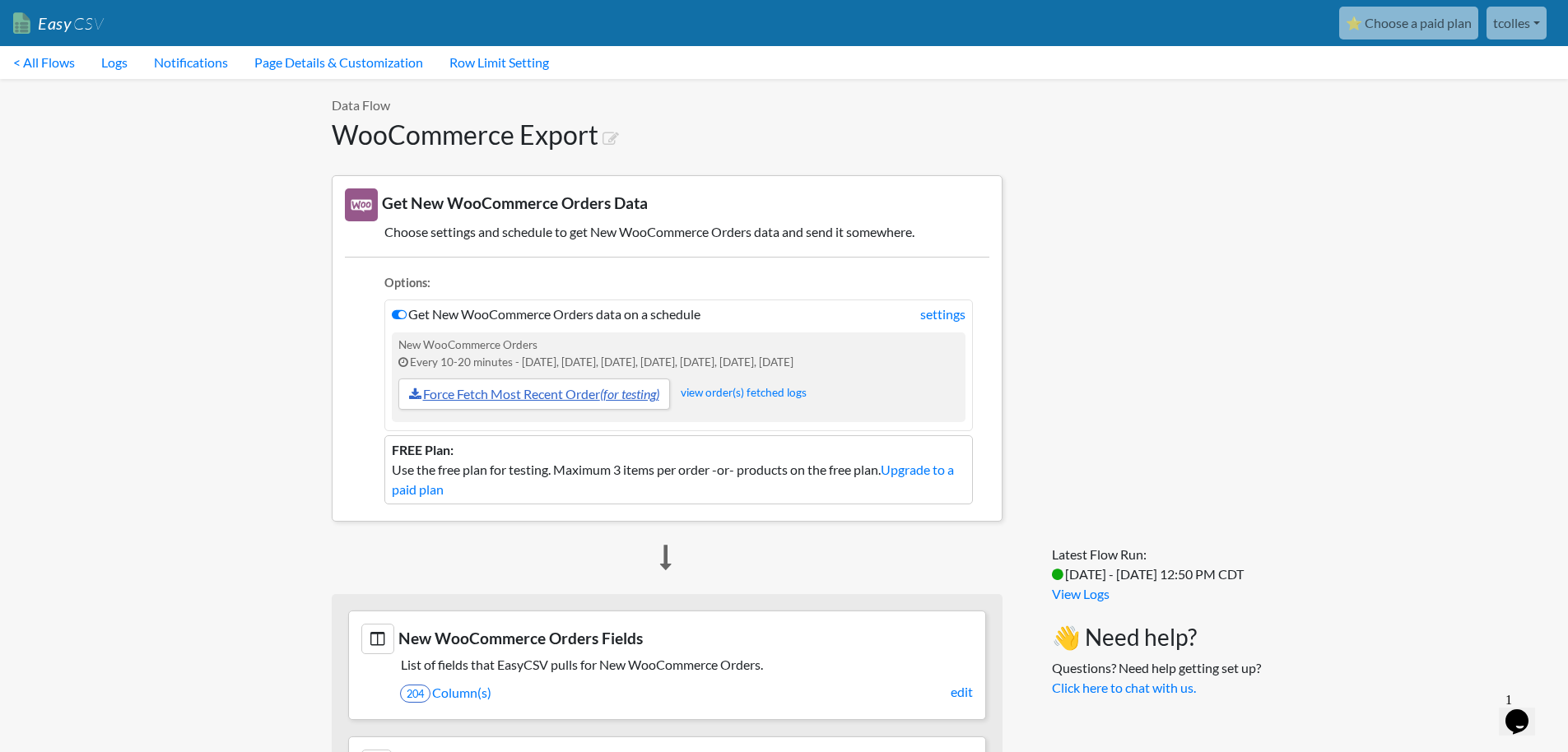
click at [461, 389] on link "Force Fetch Most Recent Order (for testing)" at bounding box center [534, 394] width 272 height 31
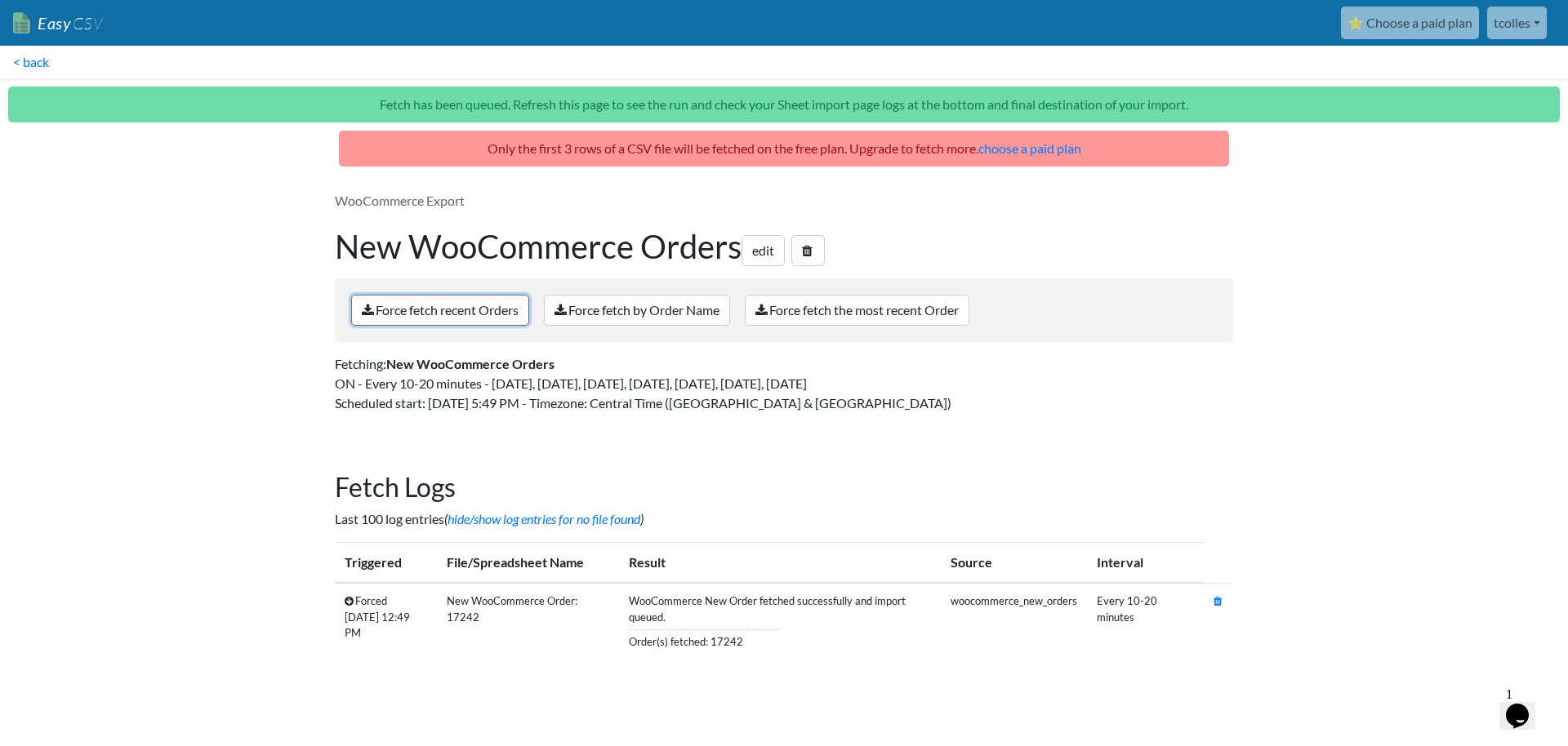
click at [455, 317] on link "Force fetch recent Orders" at bounding box center [440, 310] width 178 height 31
click at [484, 305] on link "Force fetch recent Orders" at bounding box center [440, 310] width 178 height 31
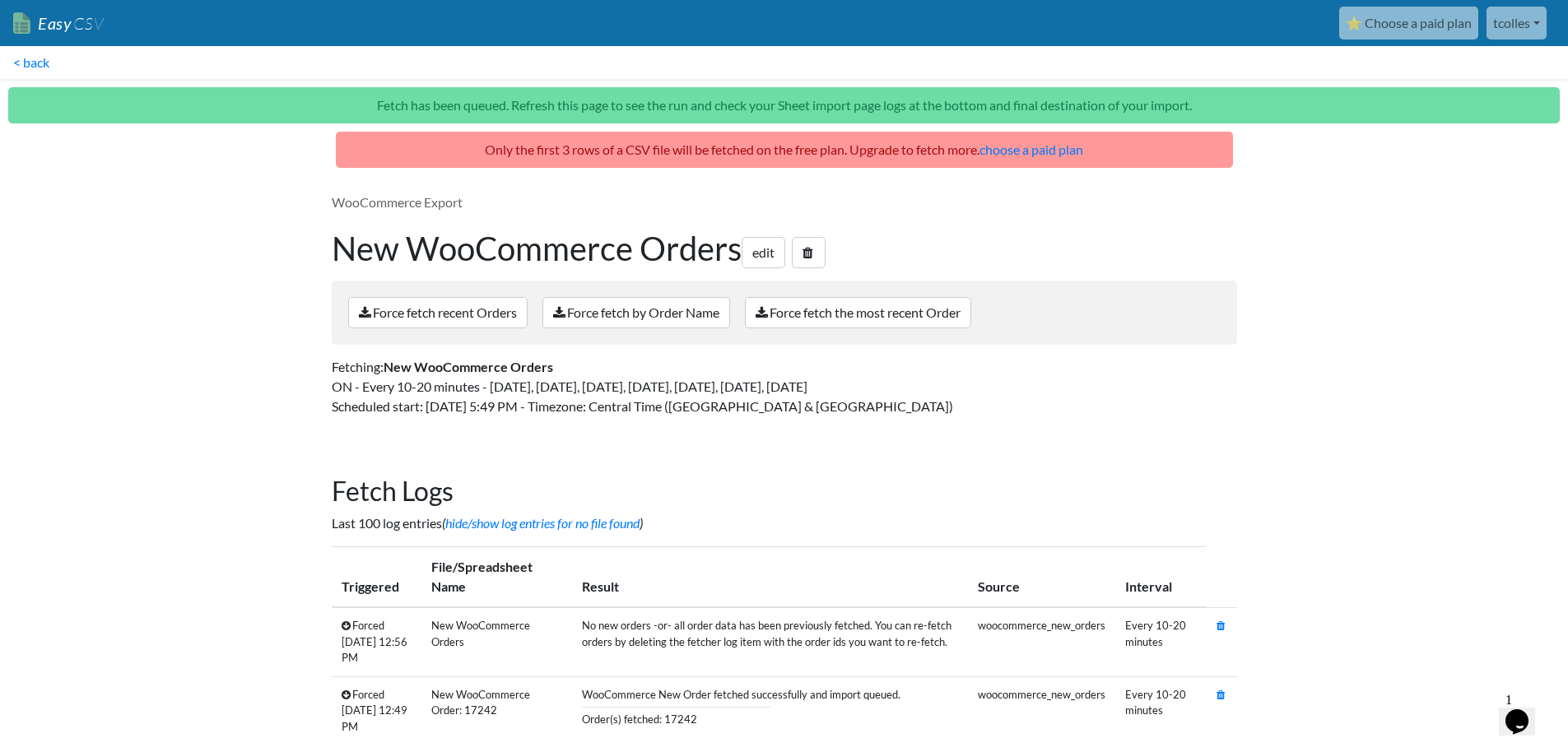
scroll to position [35, 0]
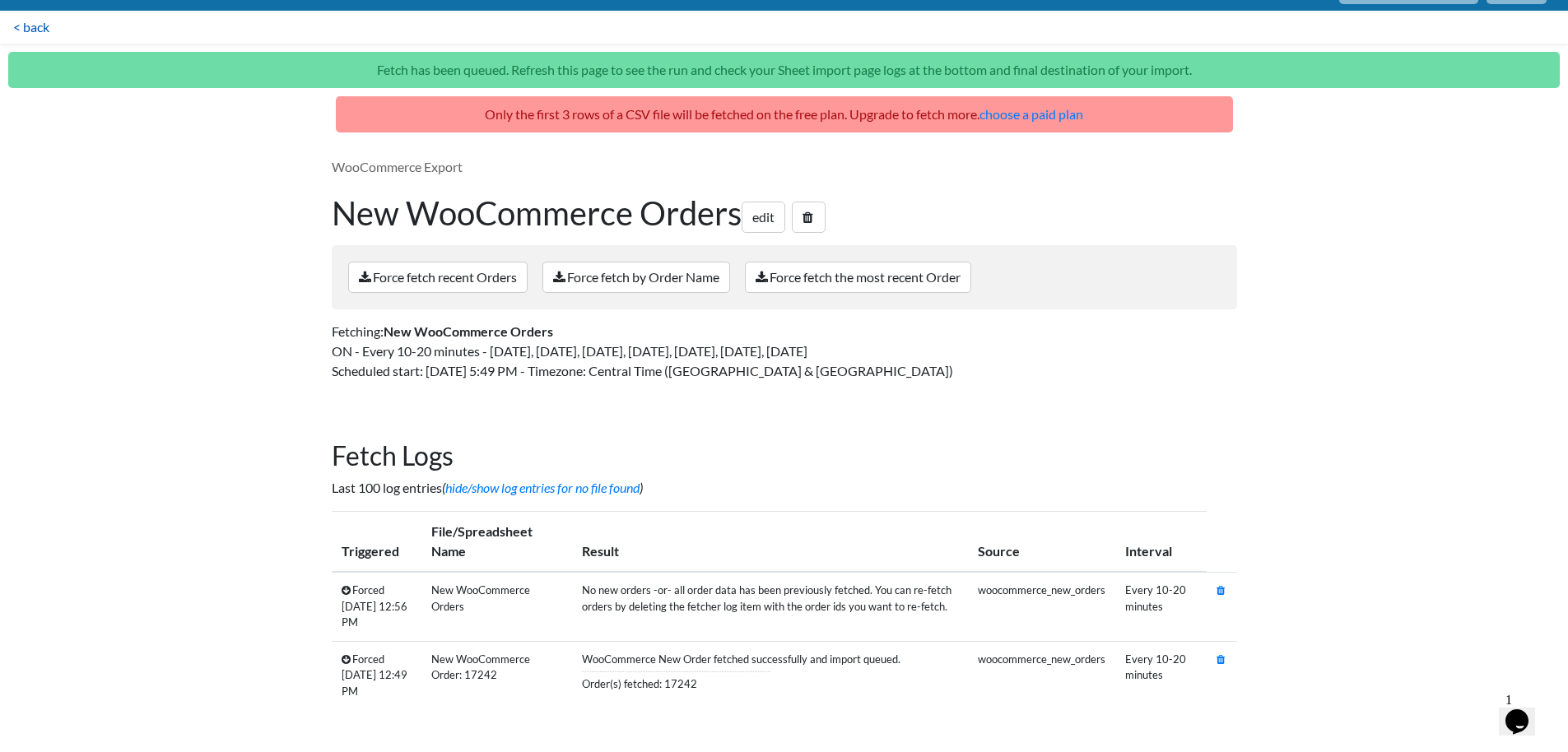
click at [34, 26] on link "< back" at bounding box center [31, 27] width 63 height 33
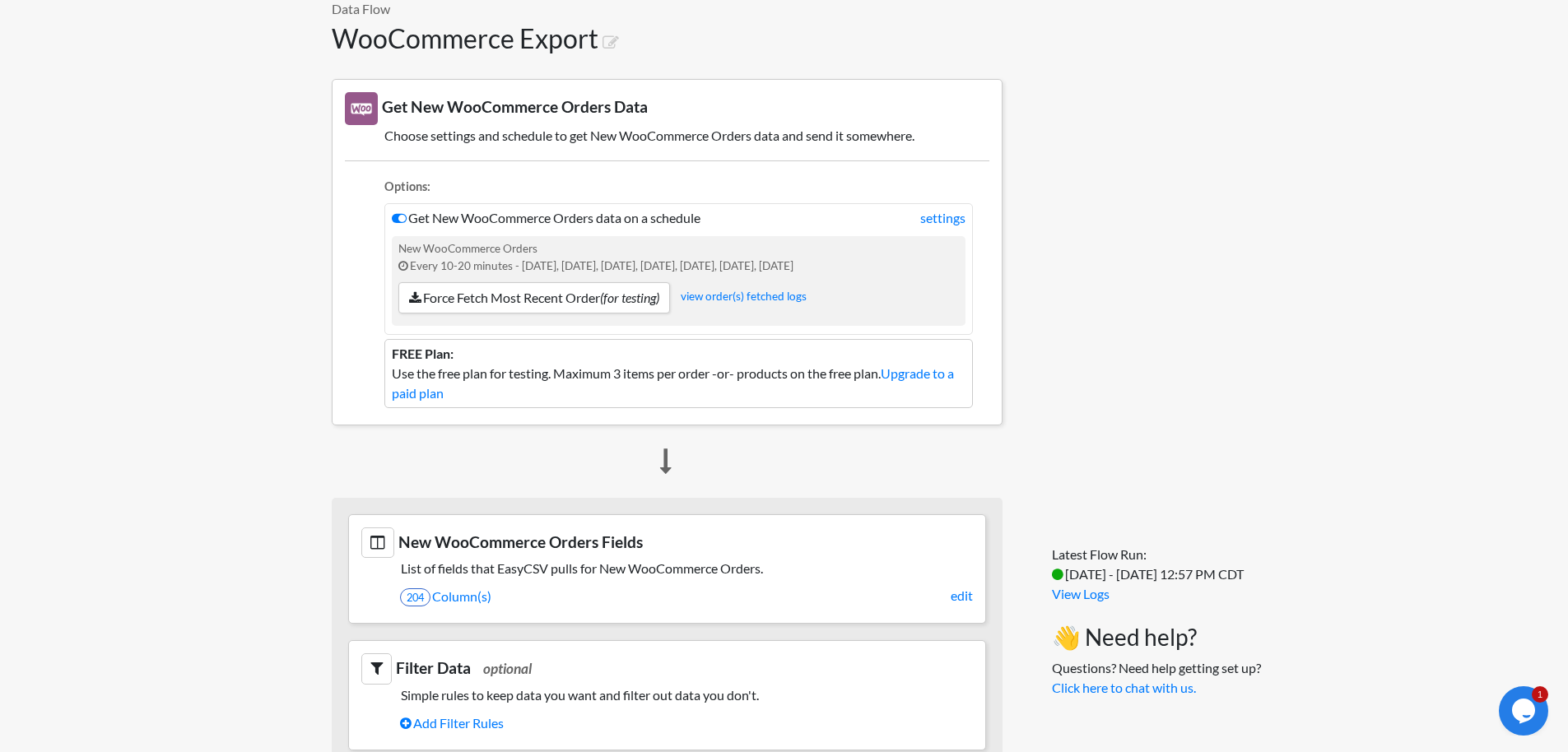
scroll to position [107, 0]
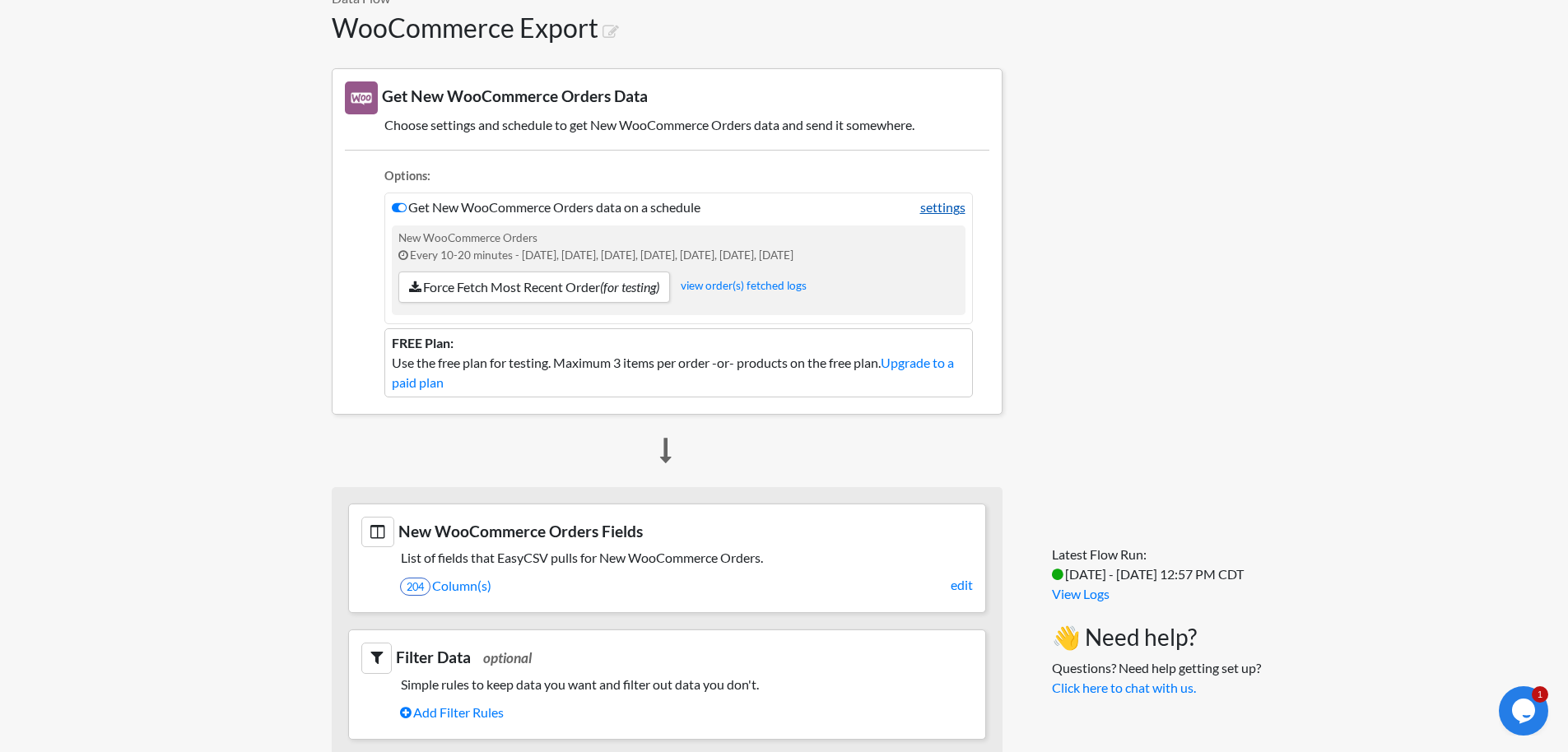
click at [946, 207] on link "settings" at bounding box center [943, 207] width 45 height 20
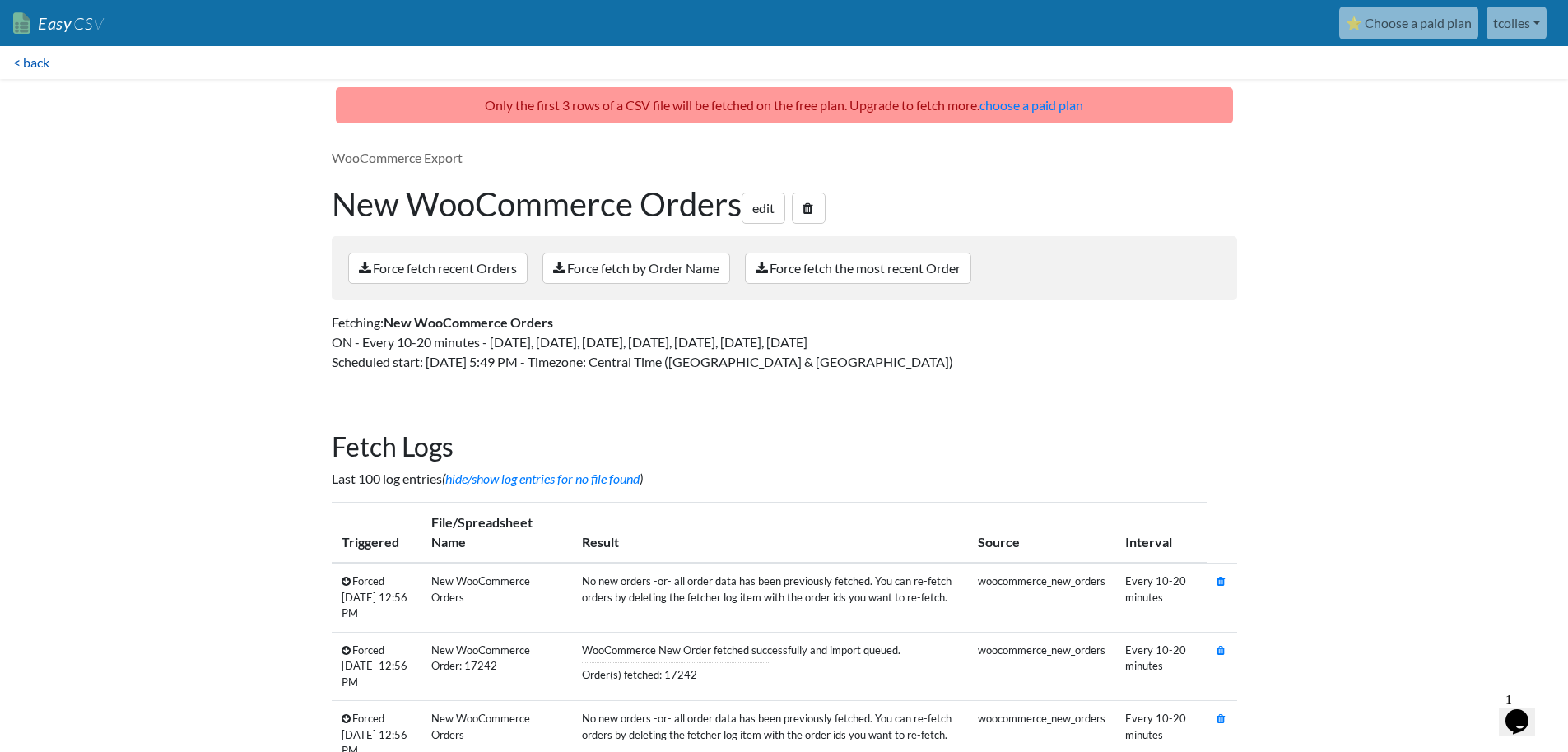
click at [38, 63] on link "< back" at bounding box center [31, 62] width 63 height 33
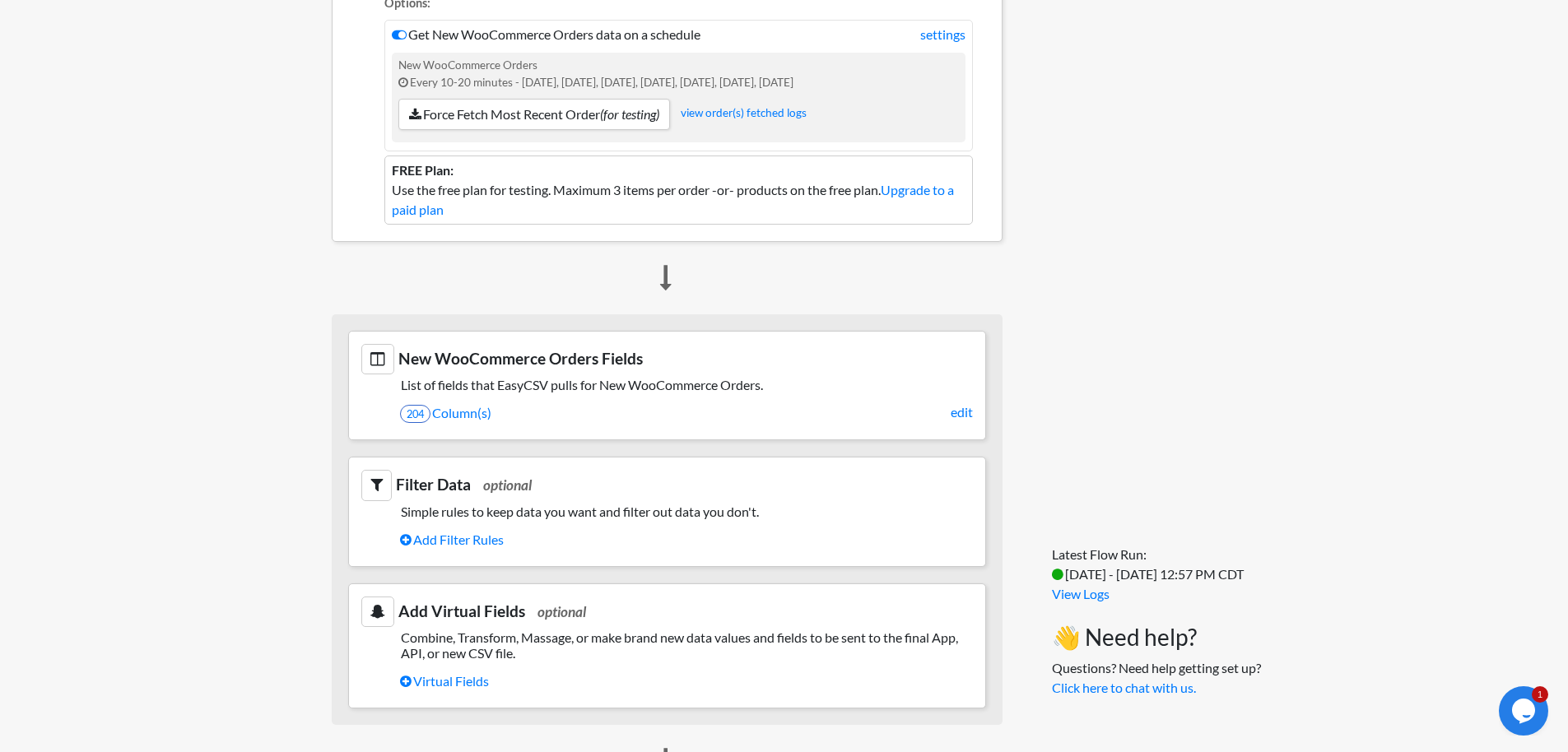
scroll to position [301, 0]
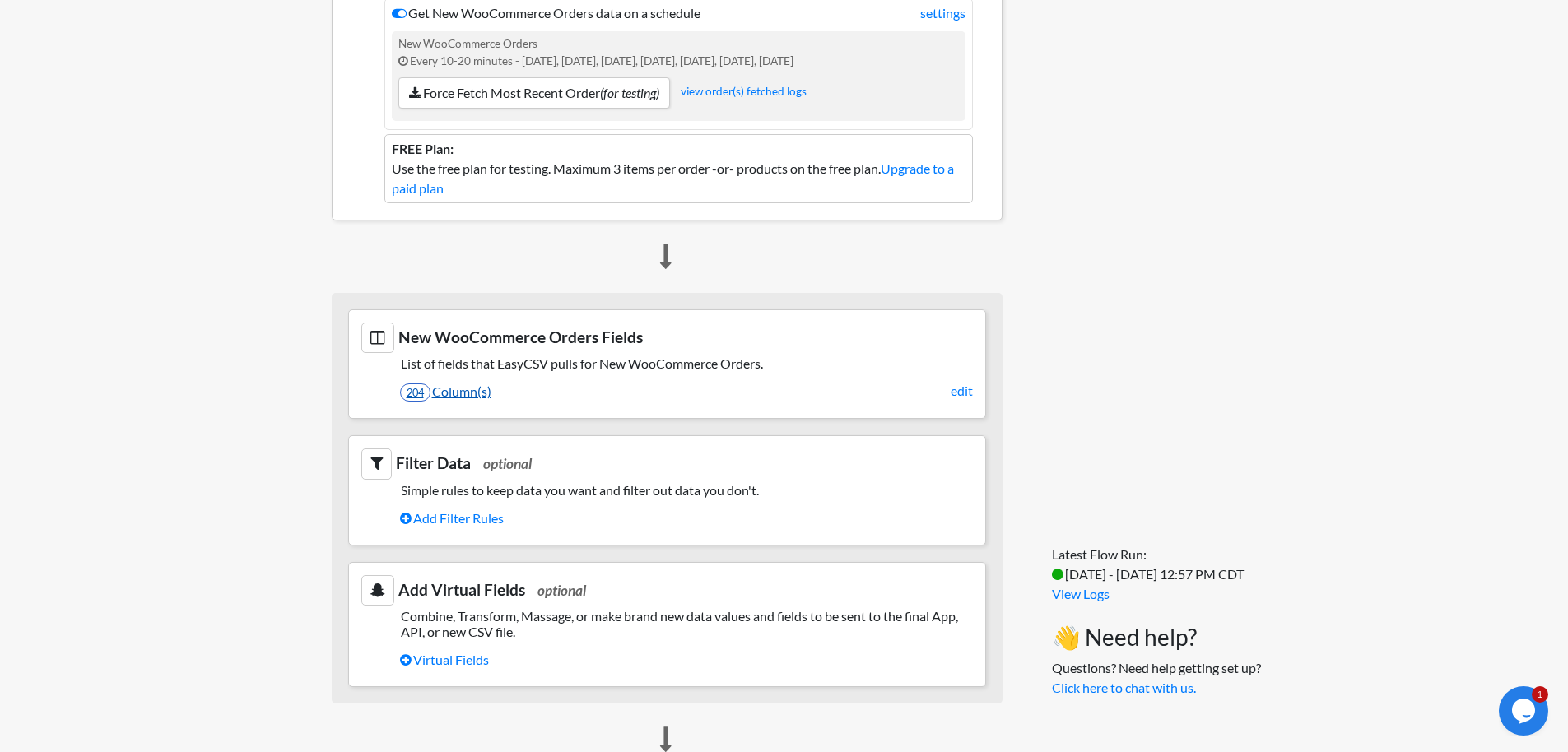
click at [467, 389] on link "204 Column(s)" at bounding box center [687, 392] width 573 height 28
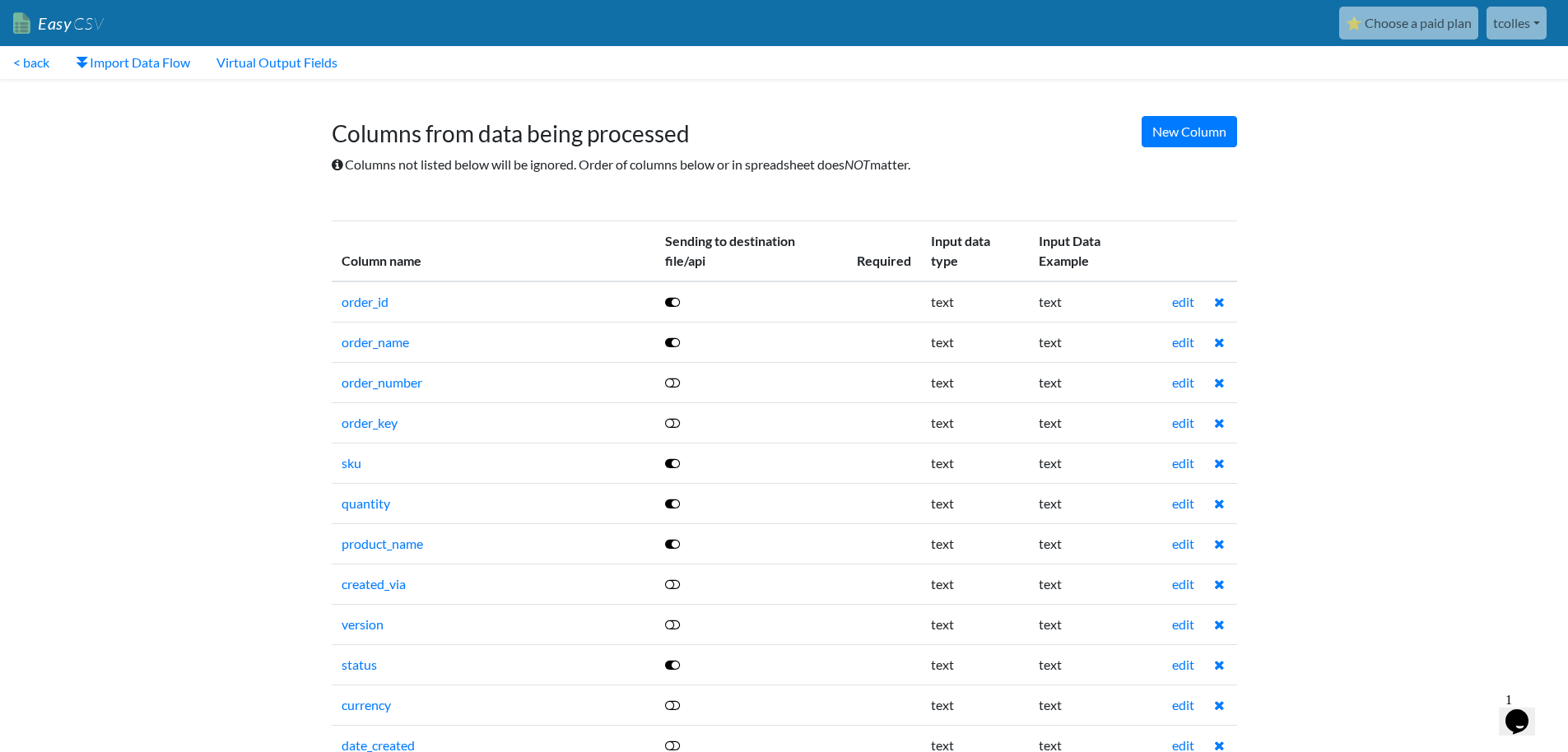
scroll to position [2303, 0]
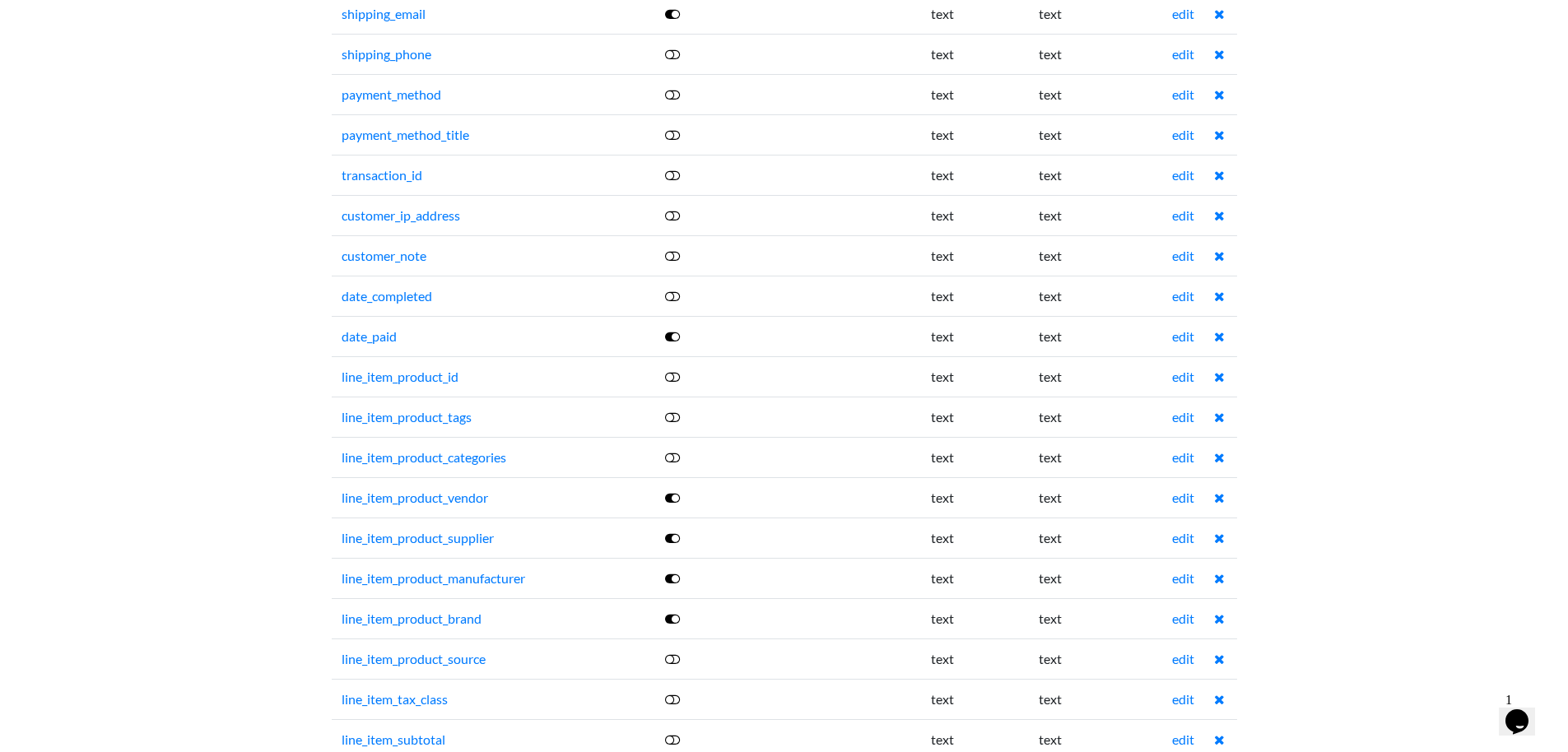
click at [678, 379] on icon at bounding box center [672, 376] width 15 height 13
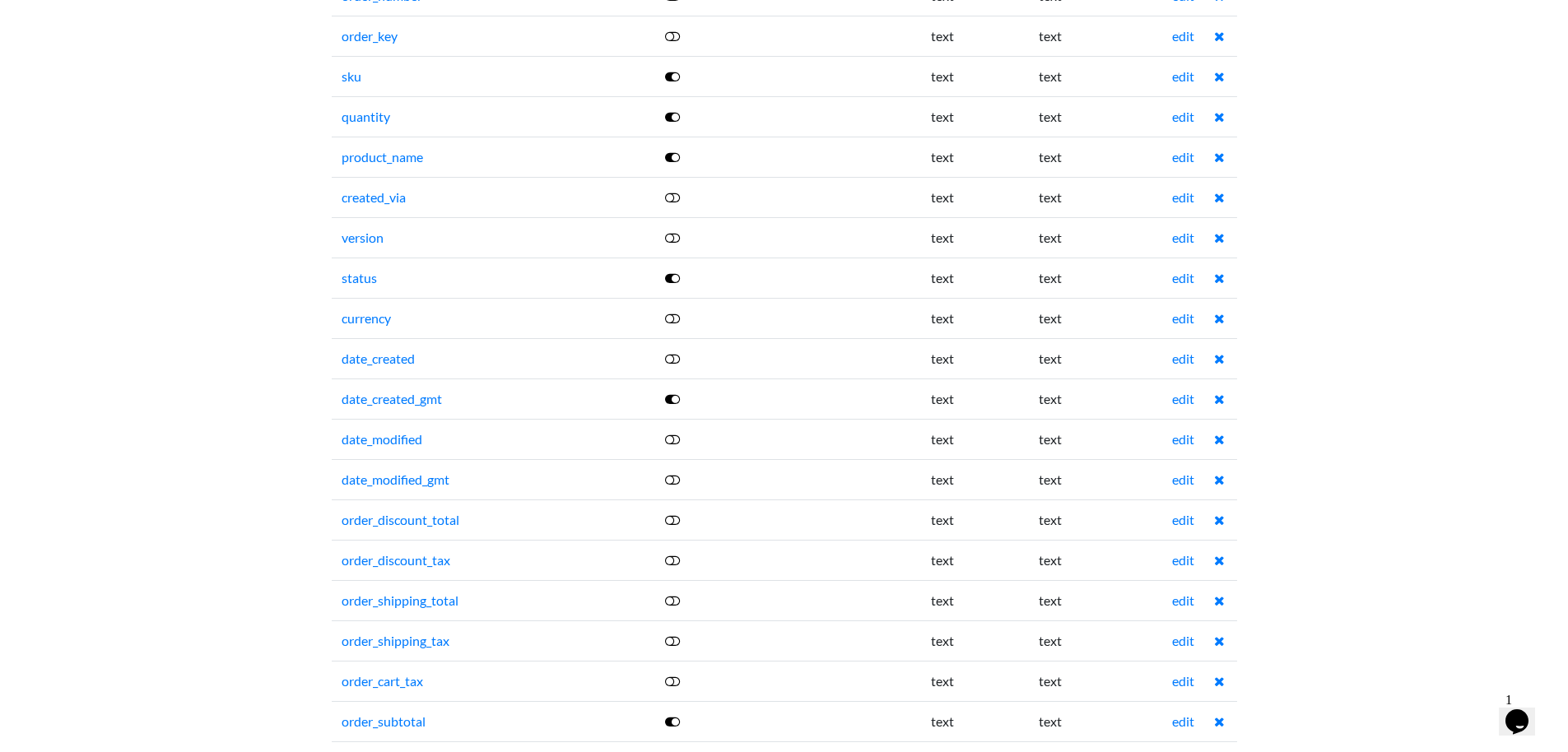
scroll to position [0, 0]
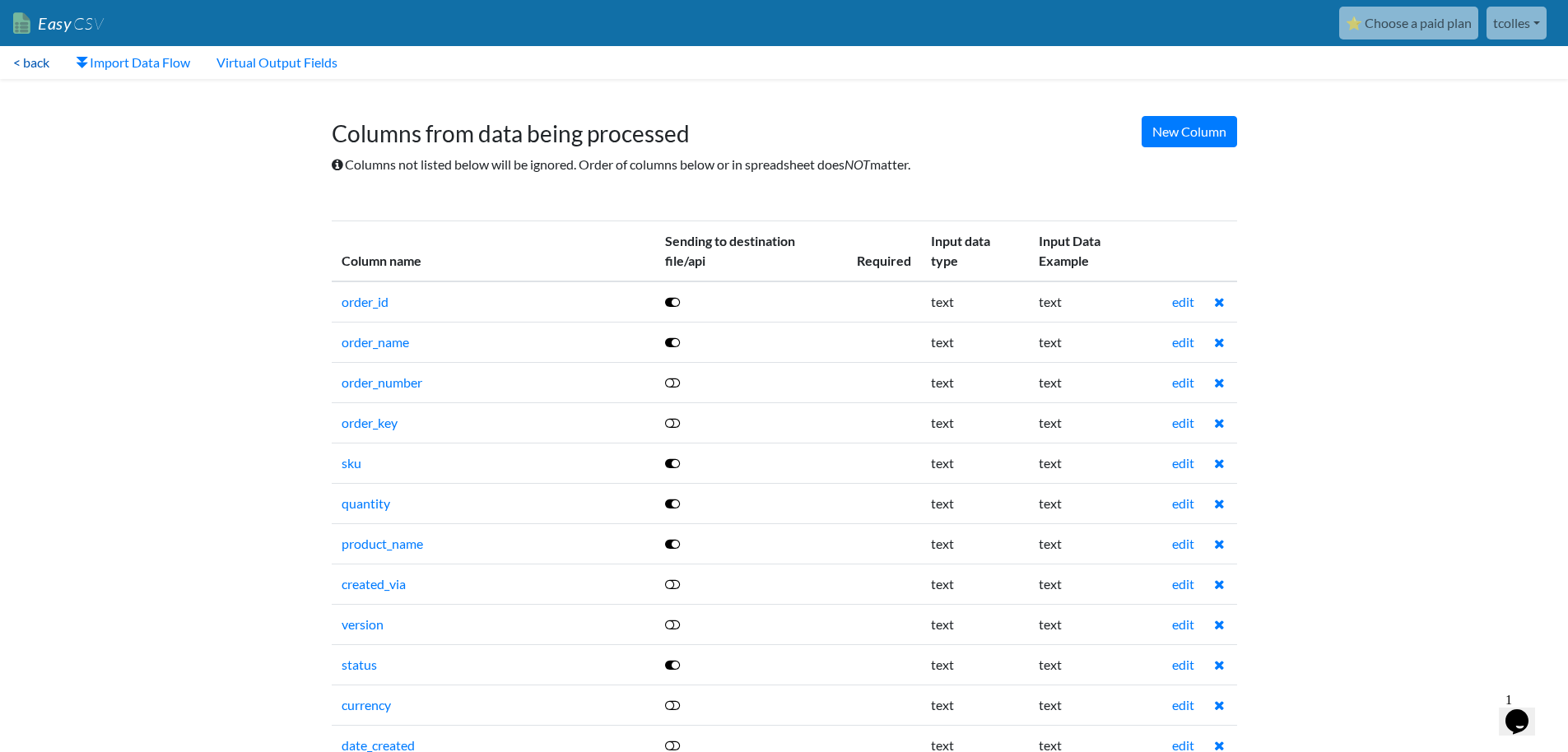
click at [33, 66] on link "< back" at bounding box center [31, 62] width 63 height 33
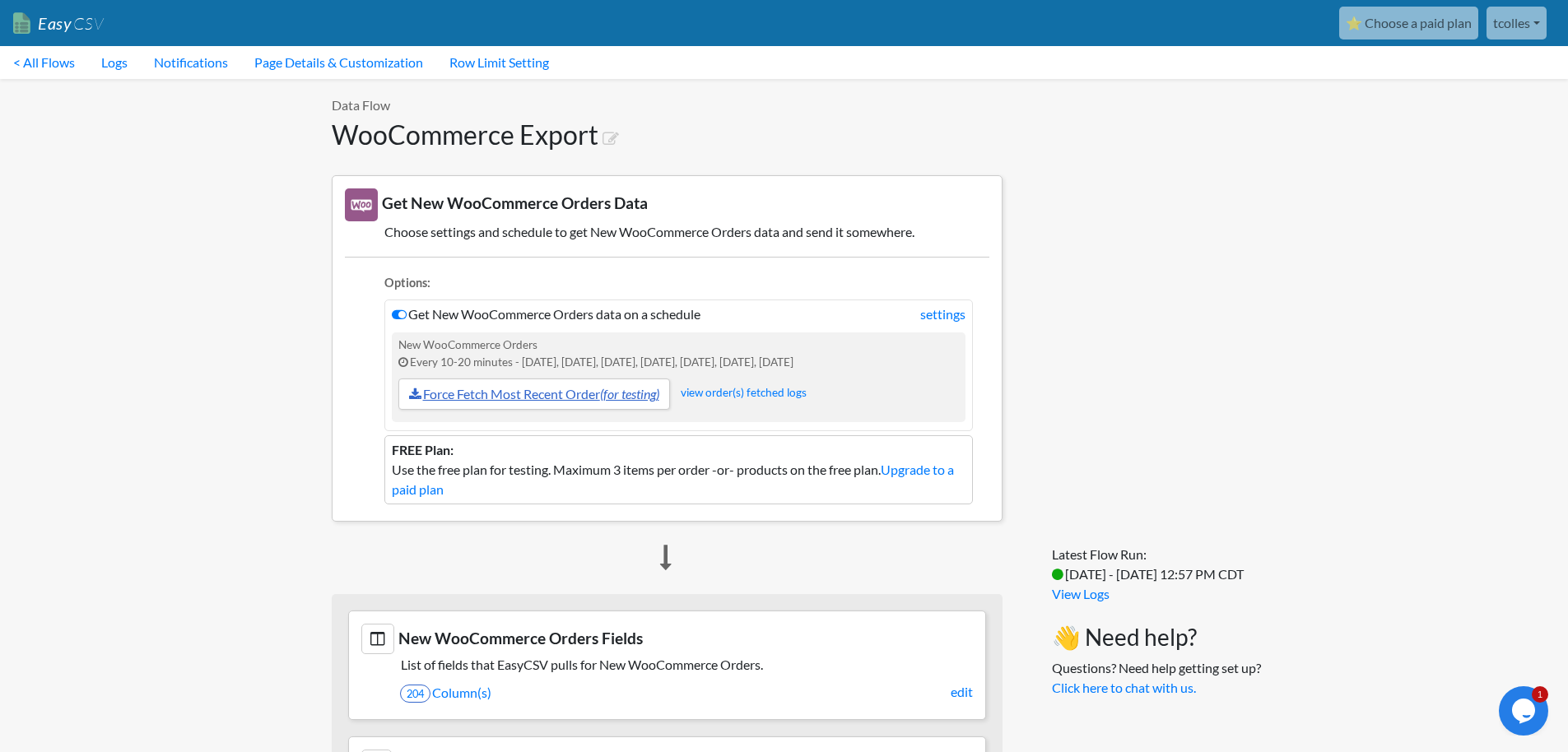
click at [638, 395] on icon "(for testing)" at bounding box center [630, 393] width 60 height 16
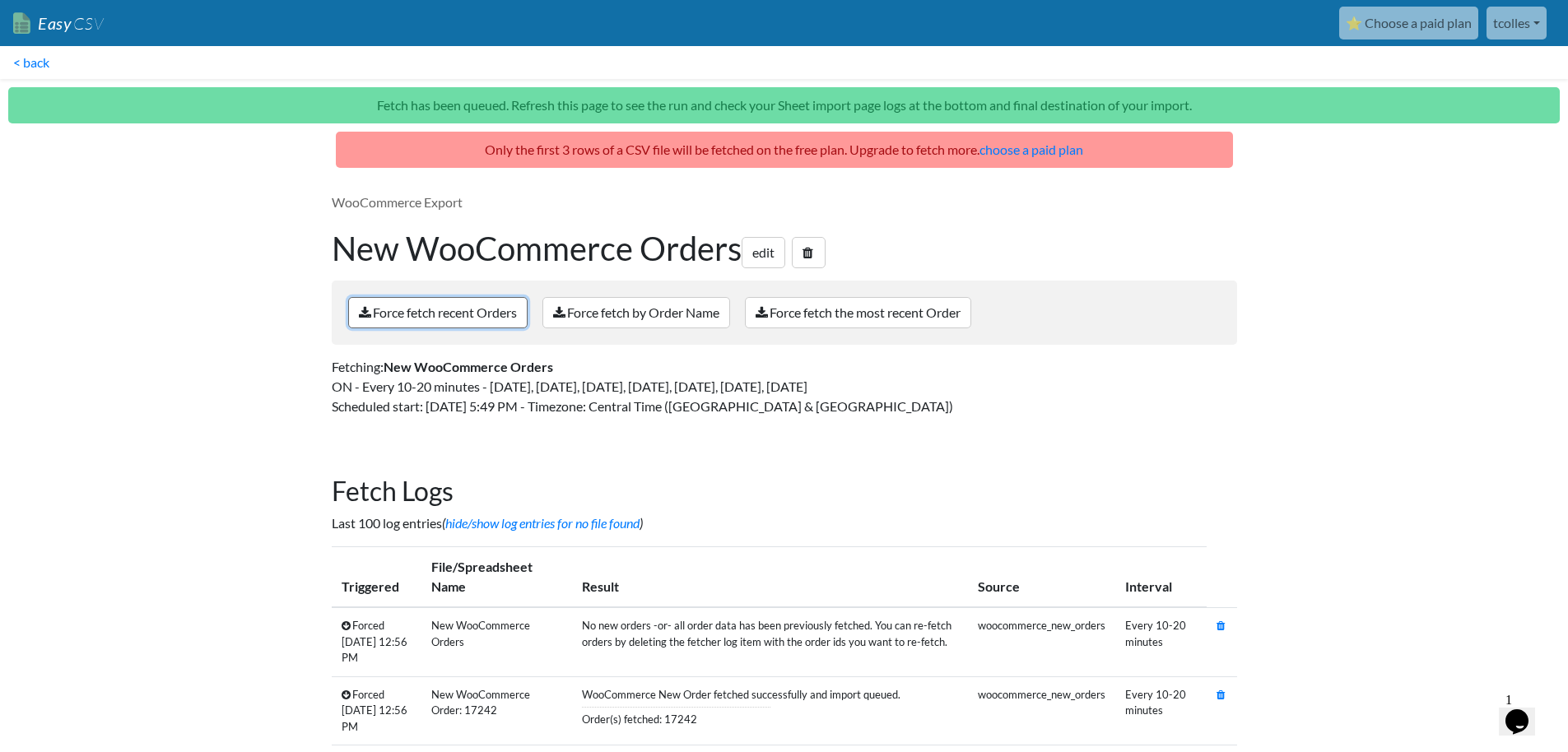
click at [490, 310] on link "Force fetch recent Orders" at bounding box center [438, 312] width 179 height 31
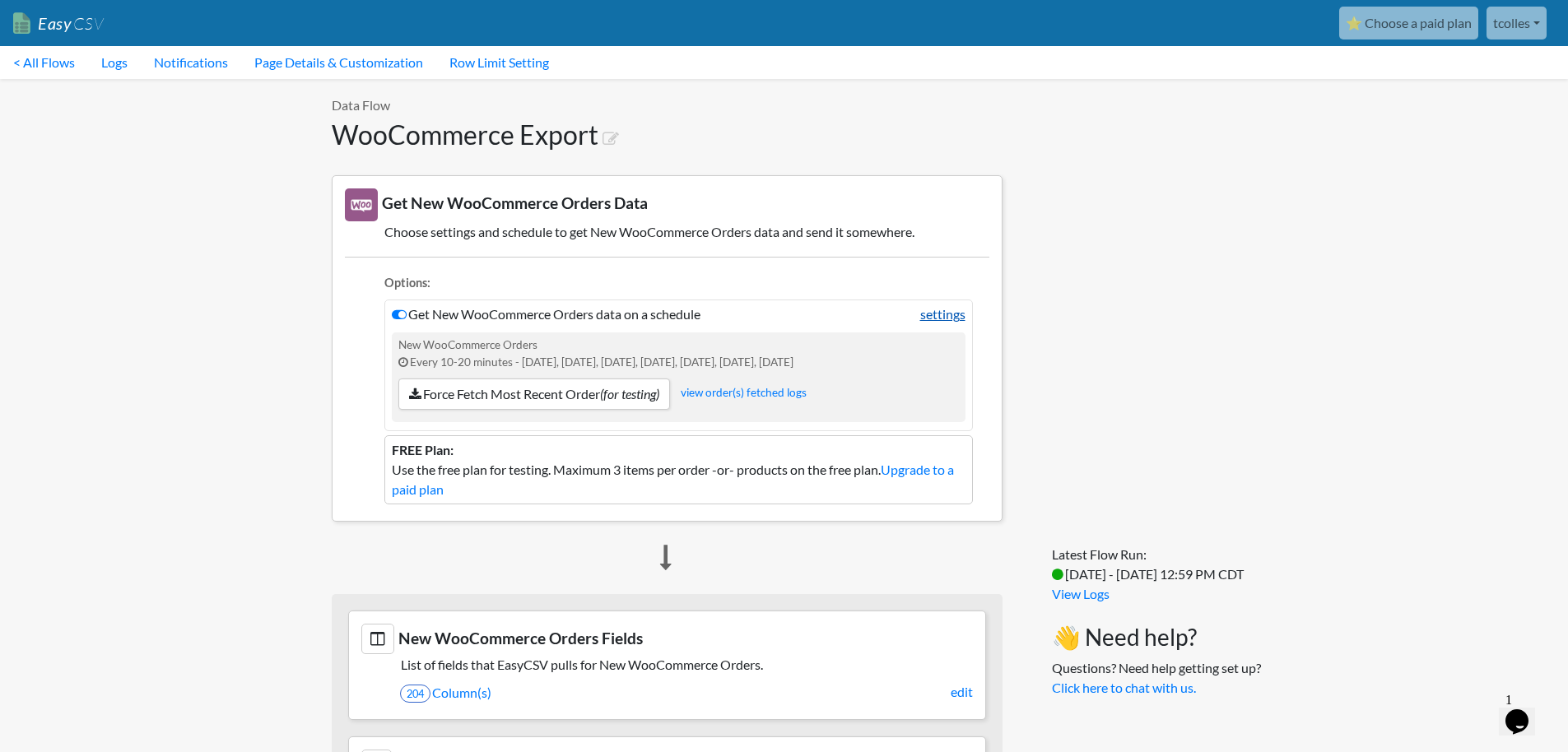
click at [943, 311] on link "settings" at bounding box center [943, 314] width 45 height 20
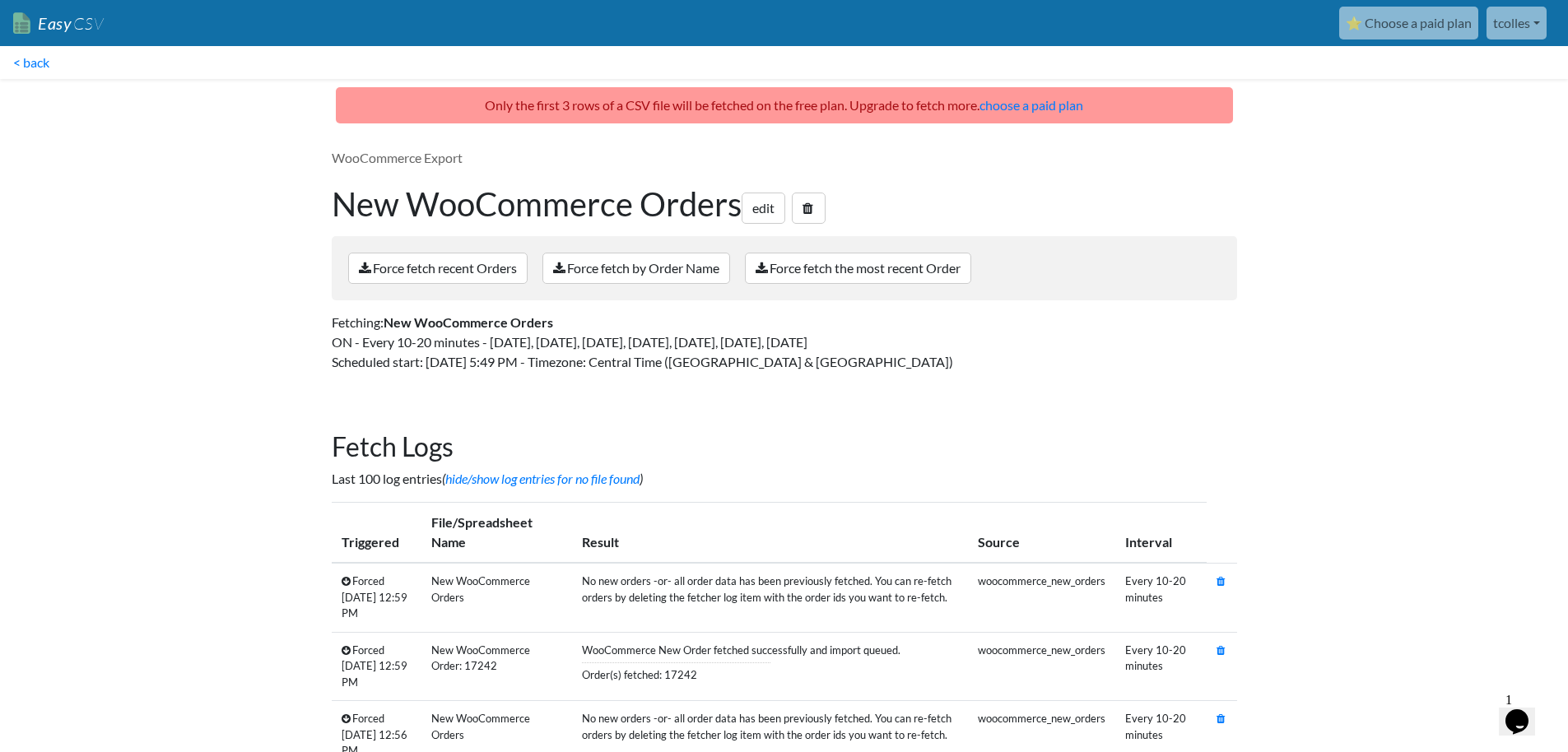
scroll to position [9, 0]
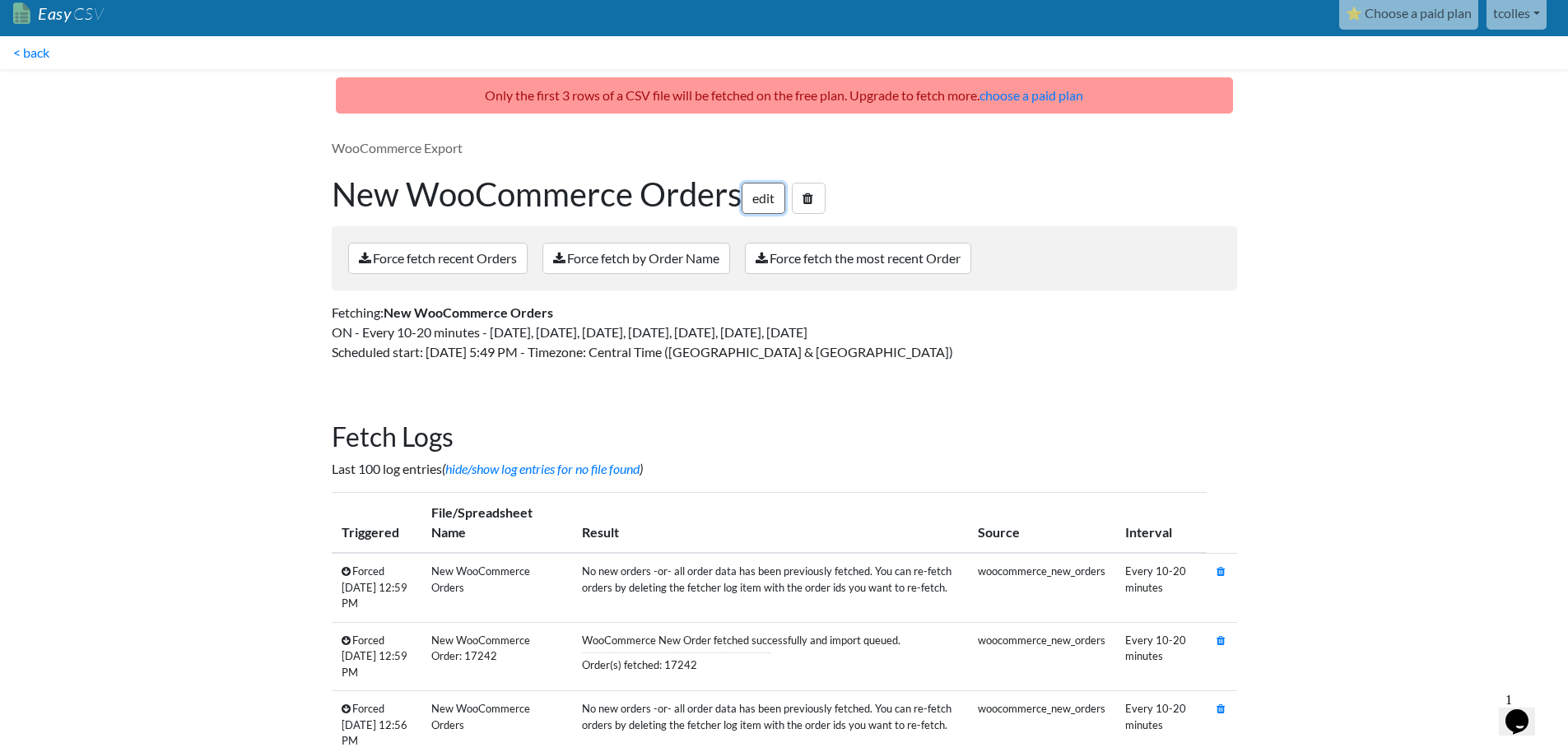
click at [779, 203] on link "edit" at bounding box center [763, 198] width 44 height 31
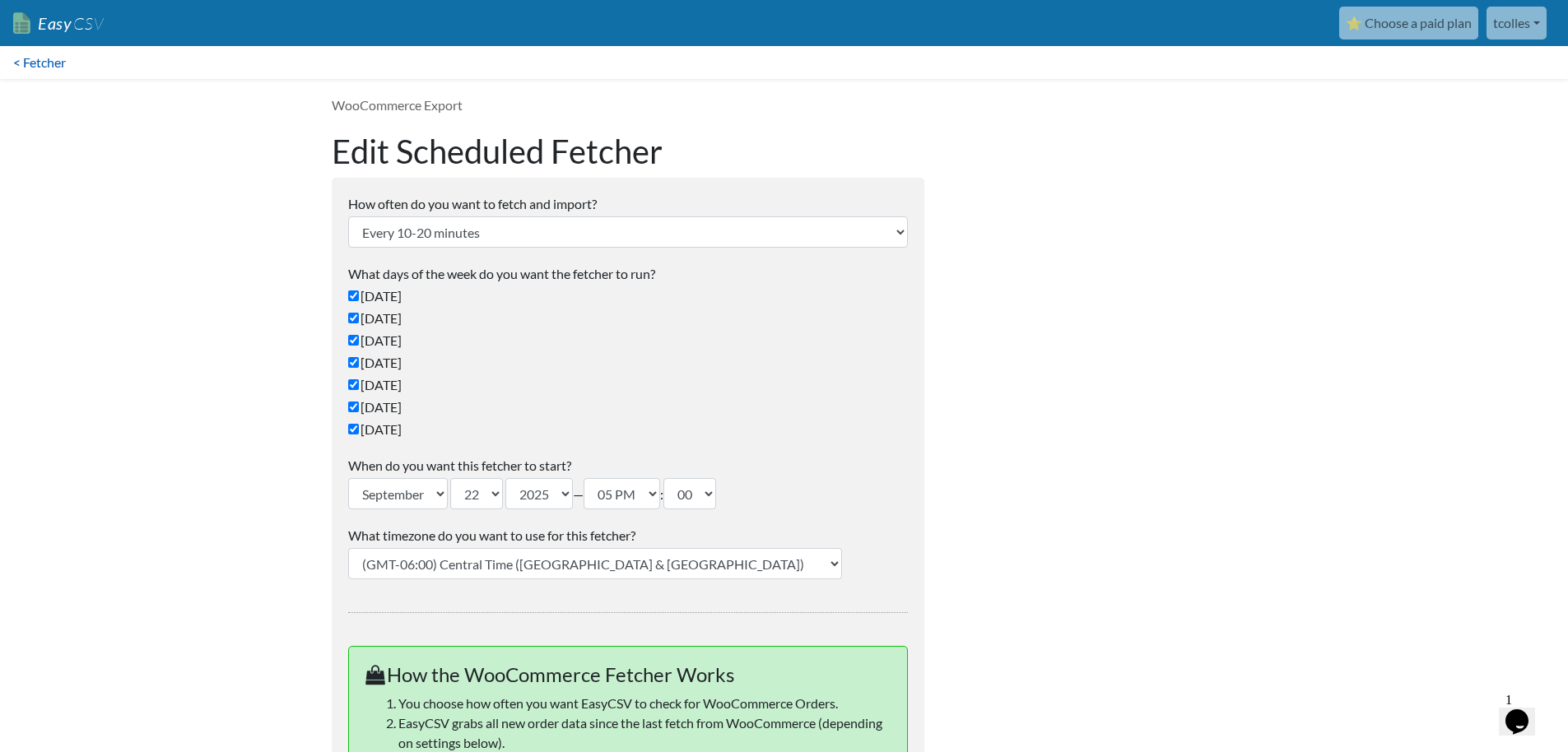
click at [39, 60] on link "< Fetcher" at bounding box center [40, 62] width 79 height 33
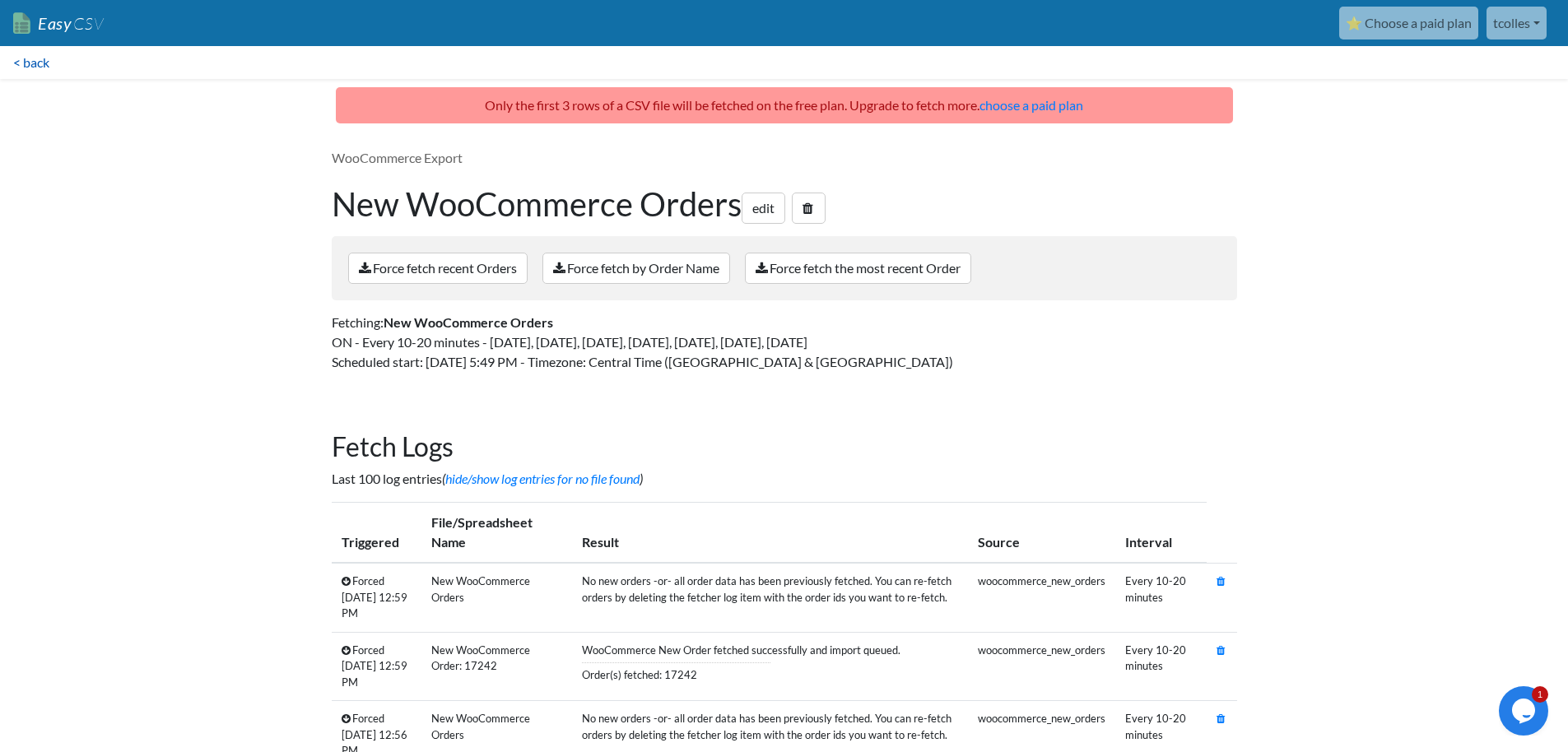
click at [34, 66] on link "< back" at bounding box center [31, 62] width 63 height 33
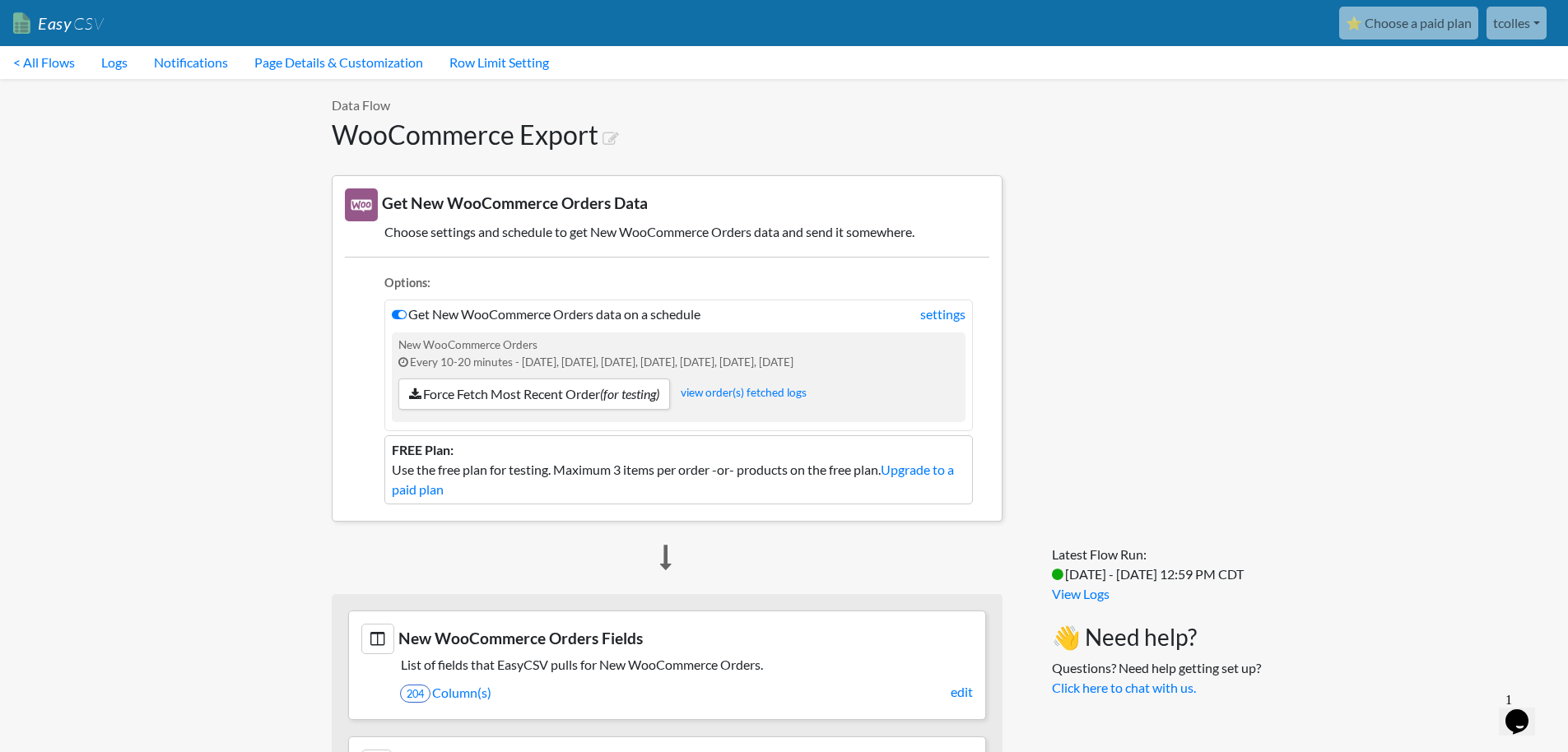
click at [1504, 31] on link "tcolles" at bounding box center [1516, 23] width 60 height 33
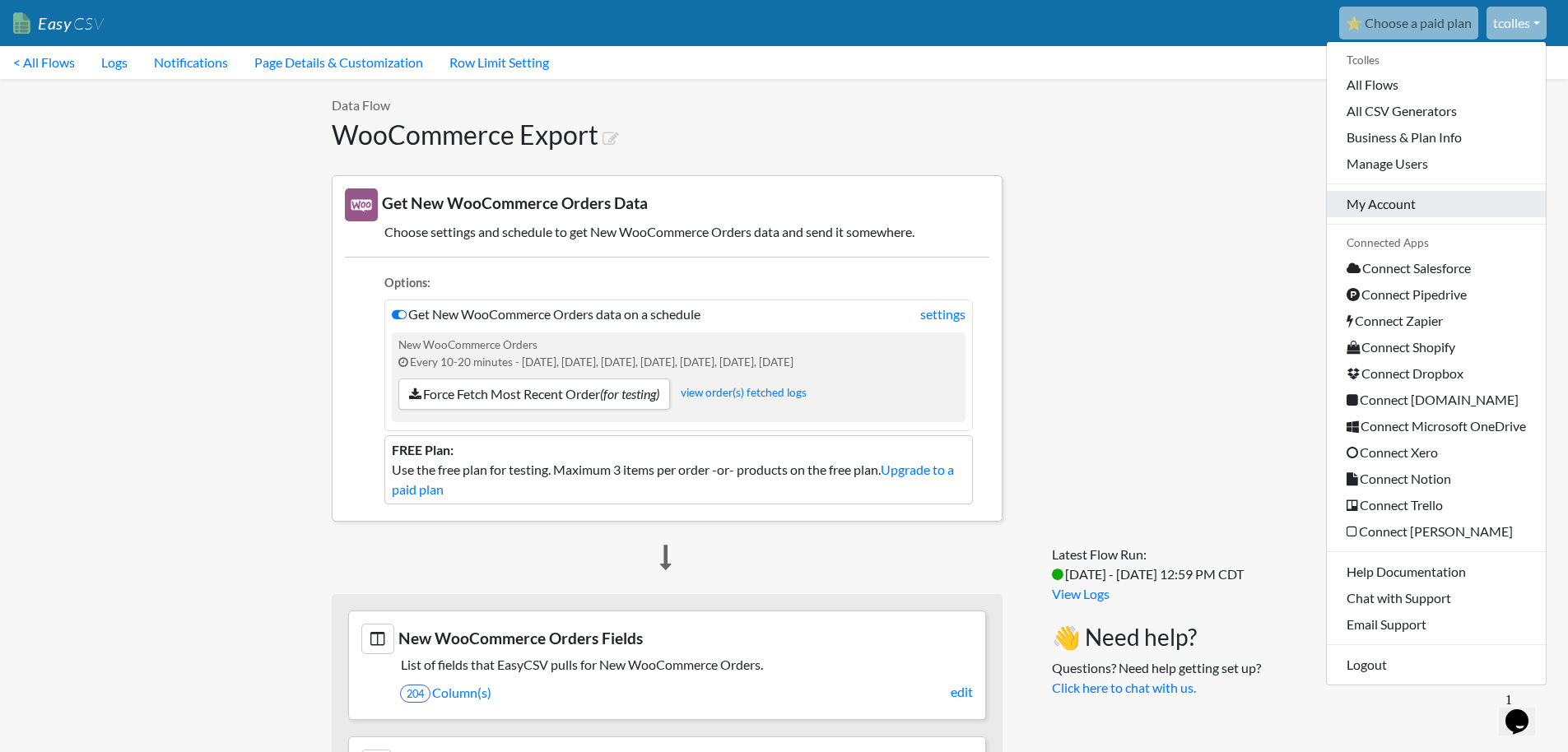
click at [1409, 203] on link "My Account" at bounding box center [1436, 204] width 219 height 27
